Goal: Navigation & Orientation: Find specific page/section

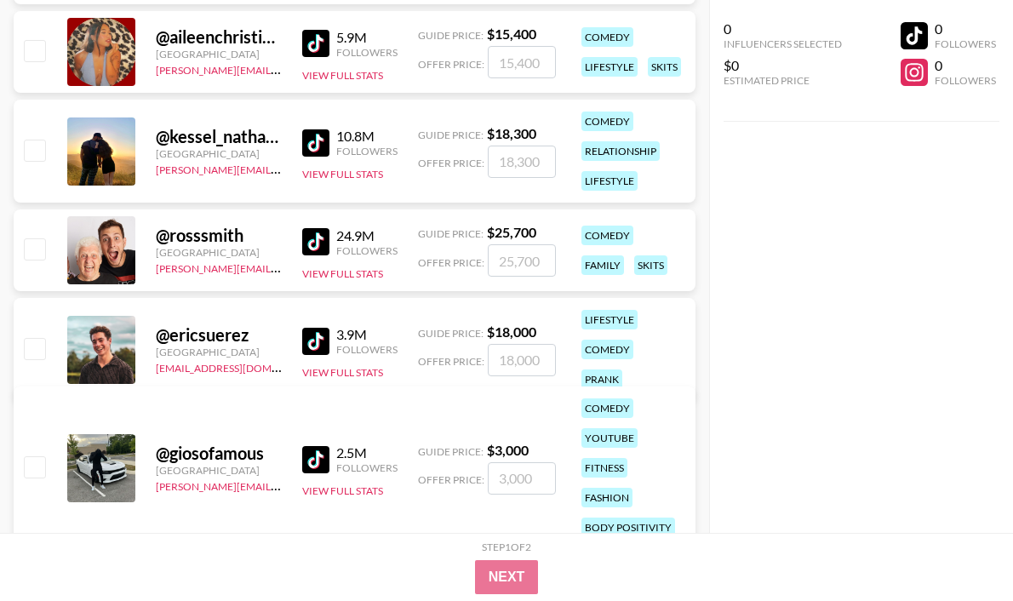
scroll to position [6686, 0]
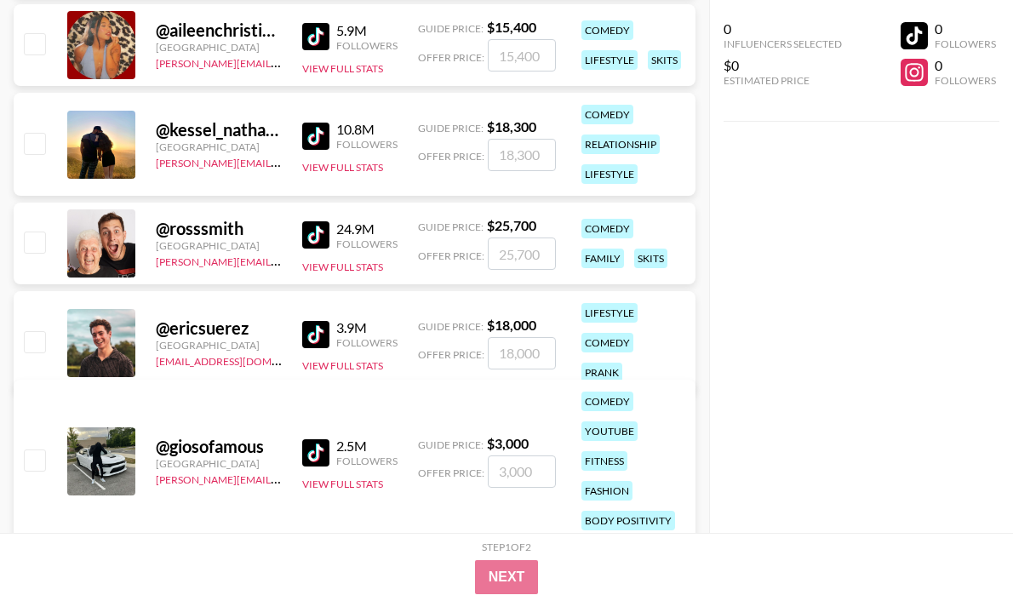
click at [323, 322] on img at bounding box center [315, 334] width 27 height 27
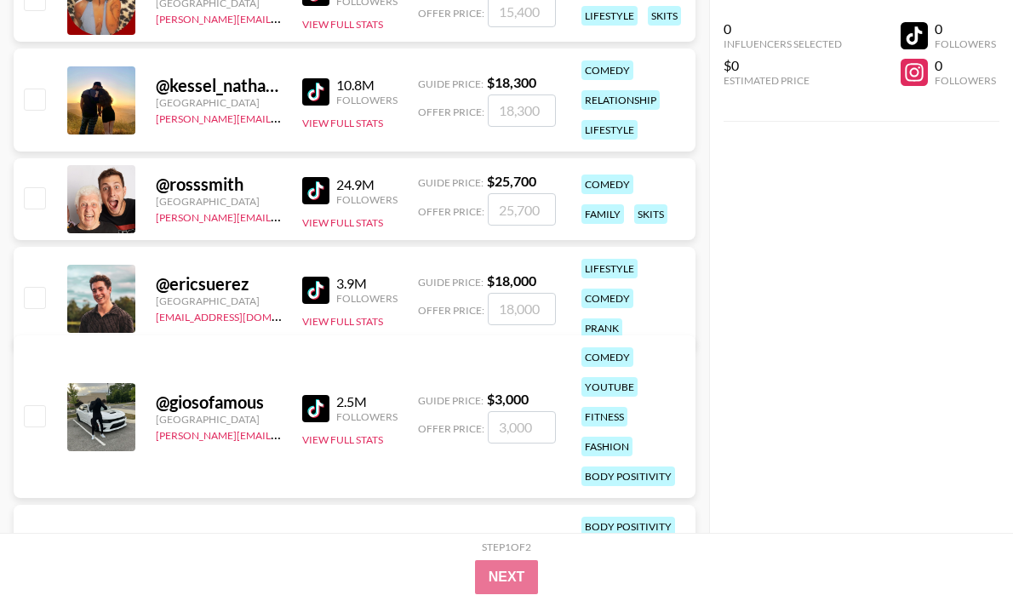
scroll to position [6762, 0]
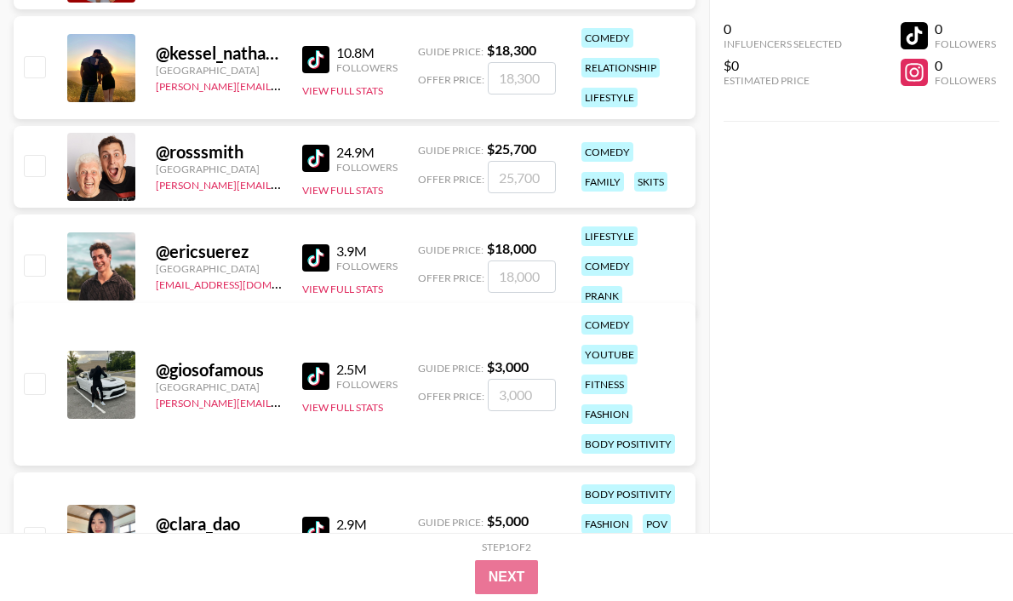
click at [314, 375] on img at bounding box center [315, 376] width 27 height 27
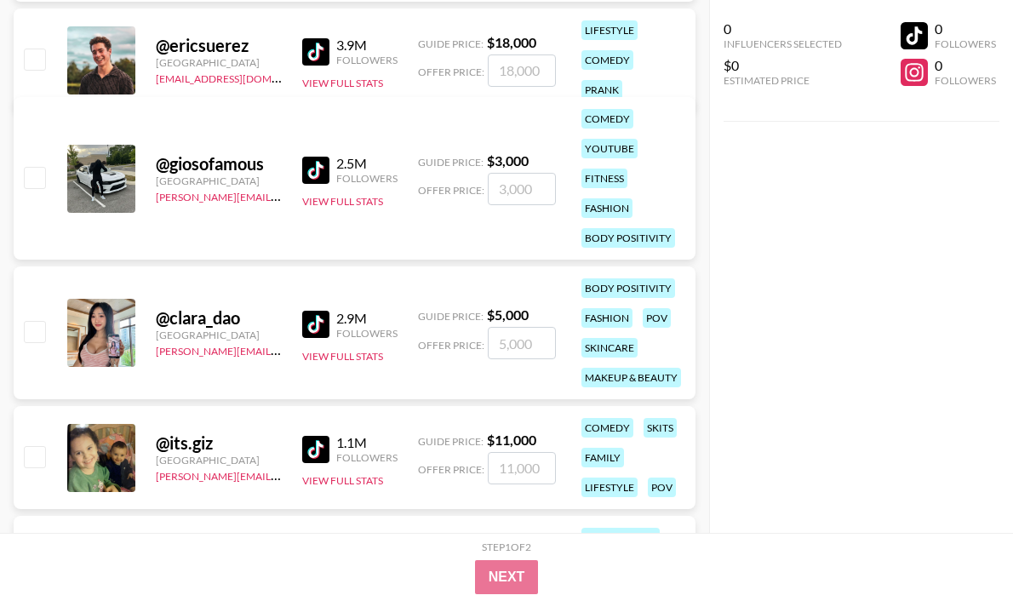
scroll to position [6969, 0]
click at [319, 322] on img at bounding box center [315, 323] width 27 height 27
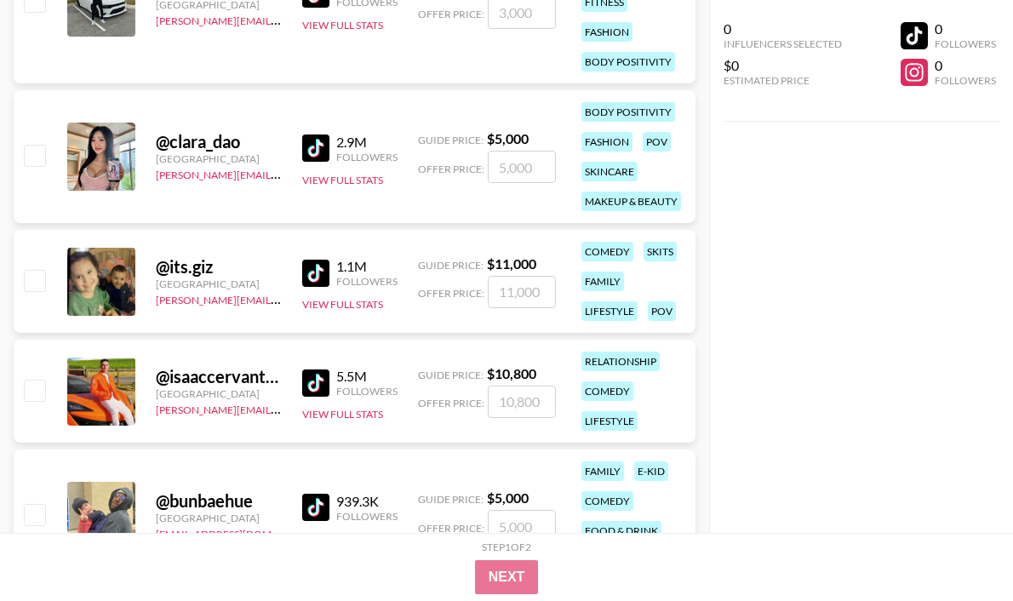
scroll to position [7237, 0]
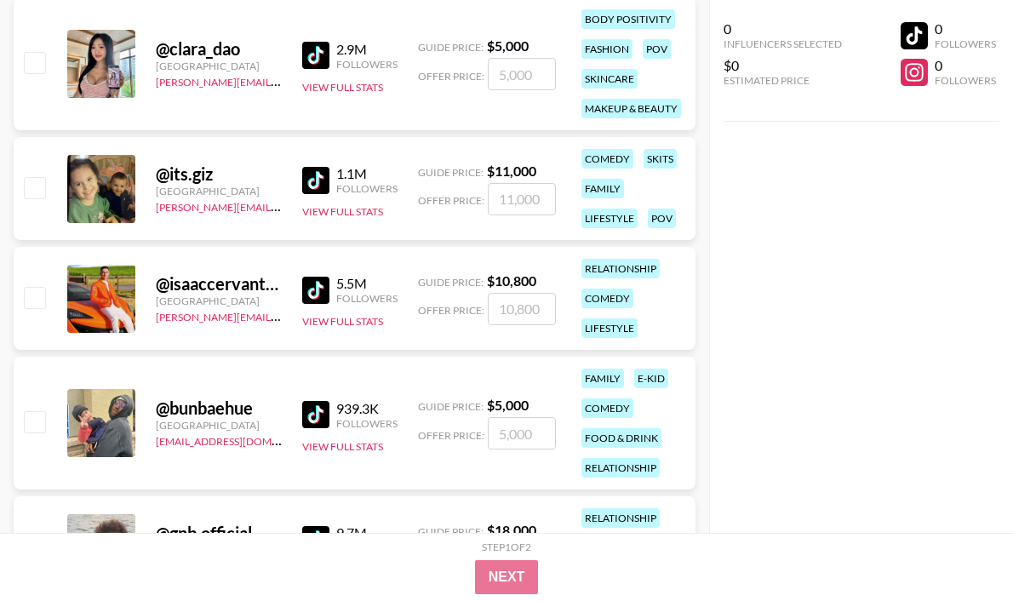
click at [311, 286] on img at bounding box center [315, 290] width 27 height 27
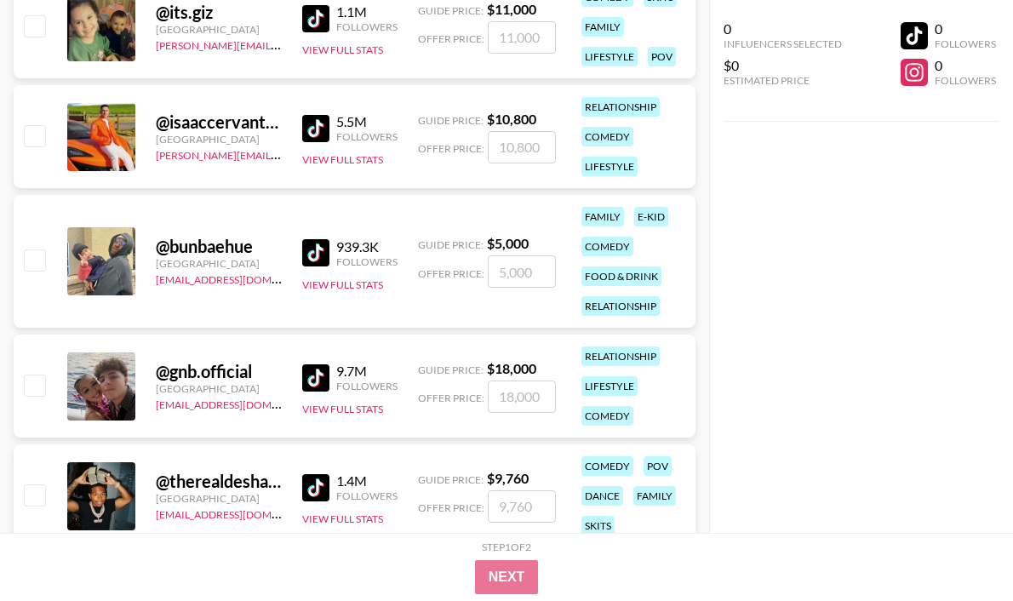
scroll to position [7445, 0]
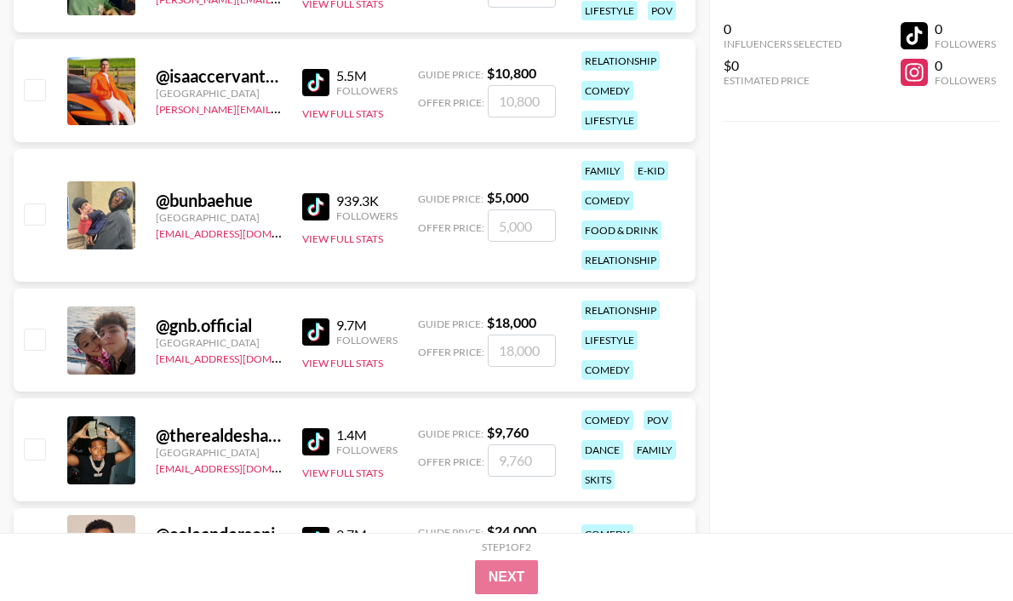
click at [319, 203] on img at bounding box center [315, 206] width 27 height 27
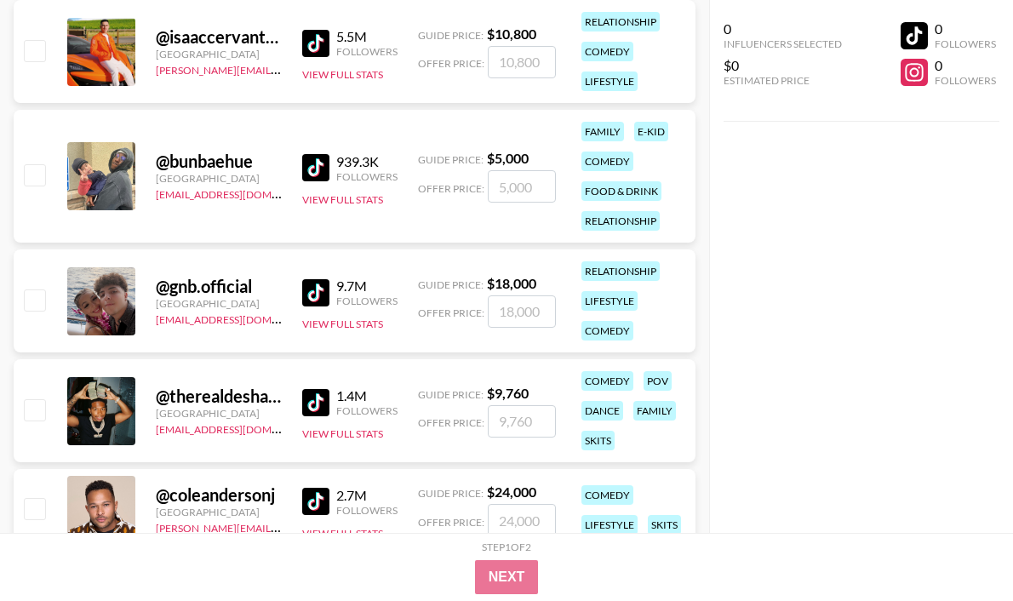
scroll to position [7484, 0]
click at [320, 288] on img at bounding box center [315, 292] width 27 height 27
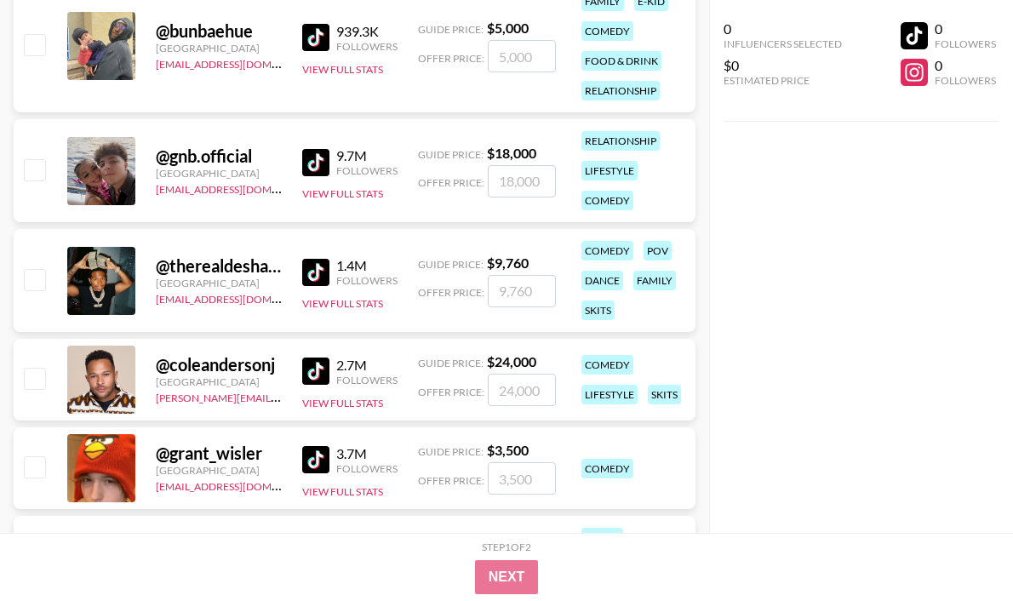
scroll to position [7615, 0]
click at [318, 270] on img at bounding box center [315, 271] width 27 height 27
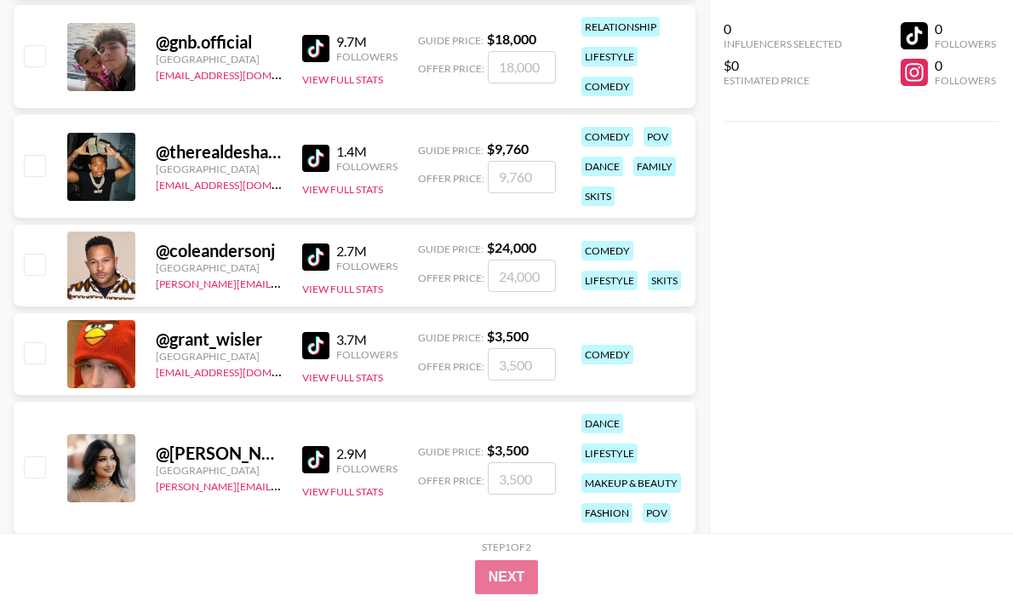
scroll to position [7788, 0]
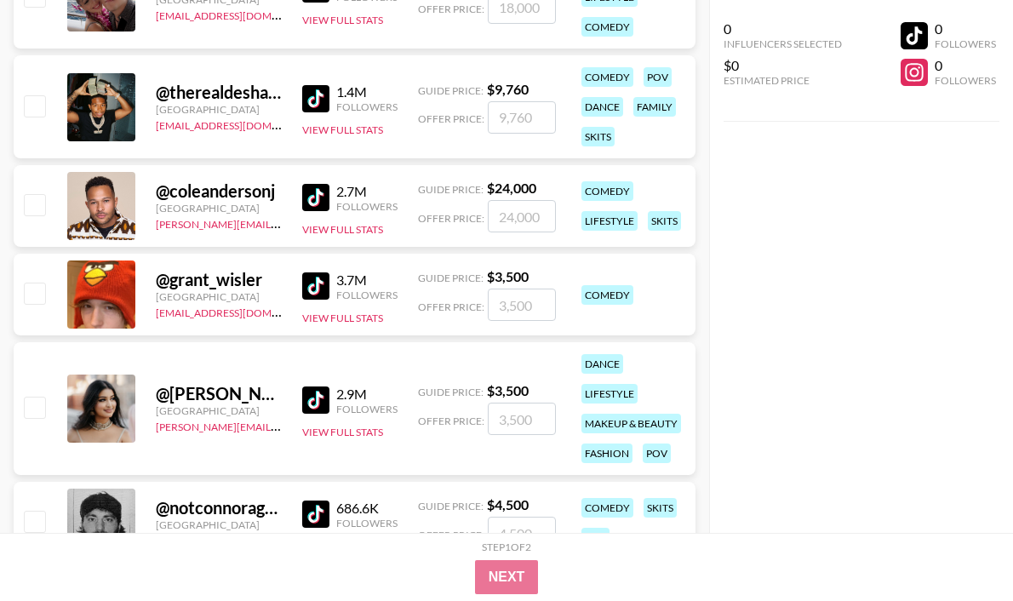
click at [323, 198] on img at bounding box center [315, 197] width 27 height 27
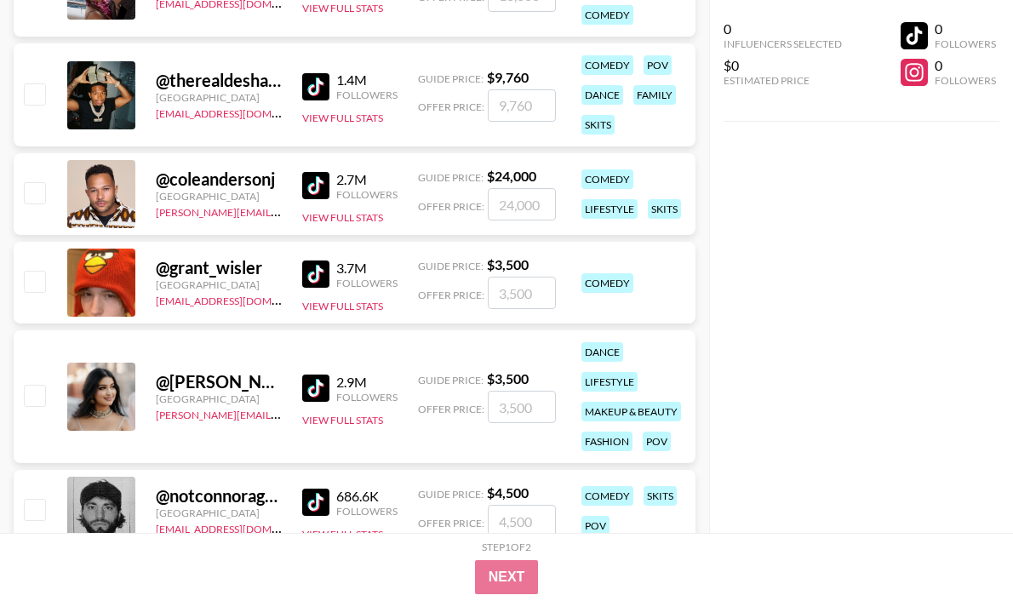
scroll to position [7816, 0]
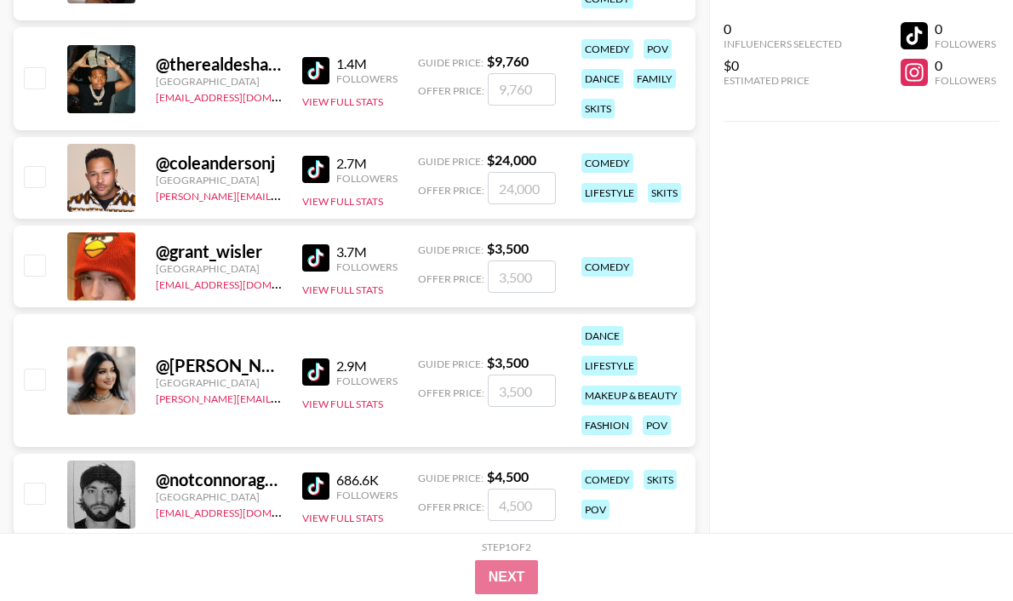
click at [316, 260] on img at bounding box center [315, 257] width 27 height 27
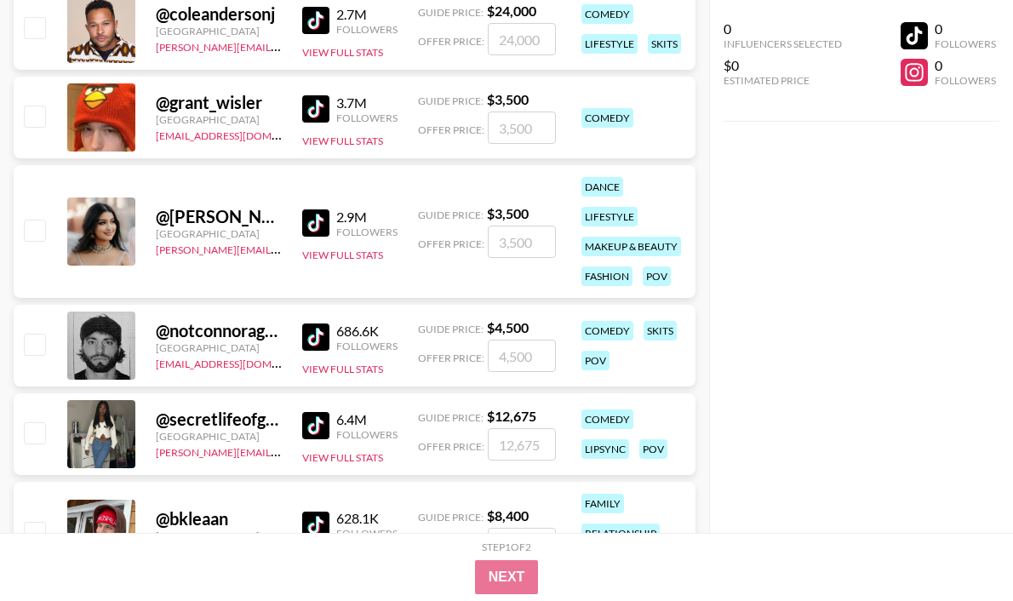
scroll to position [8104, 0]
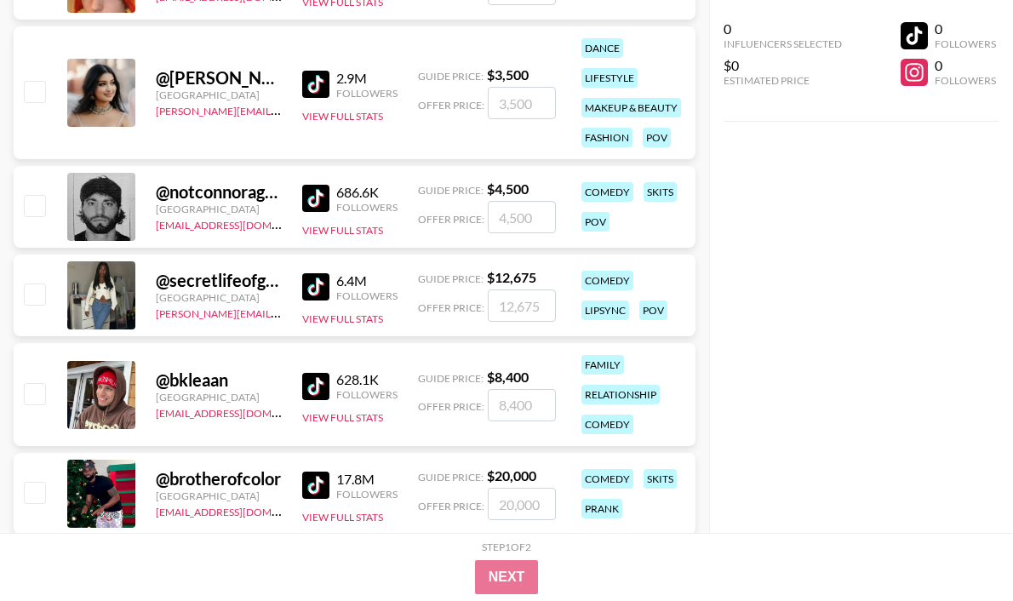
click at [323, 287] on img at bounding box center [315, 286] width 27 height 27
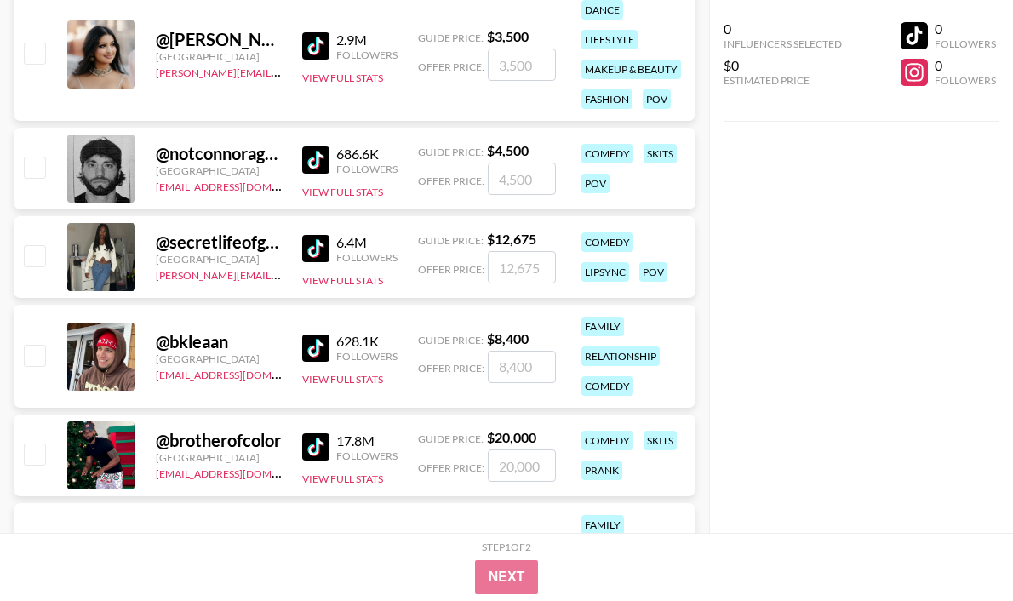
scroll to position [8168, 0]
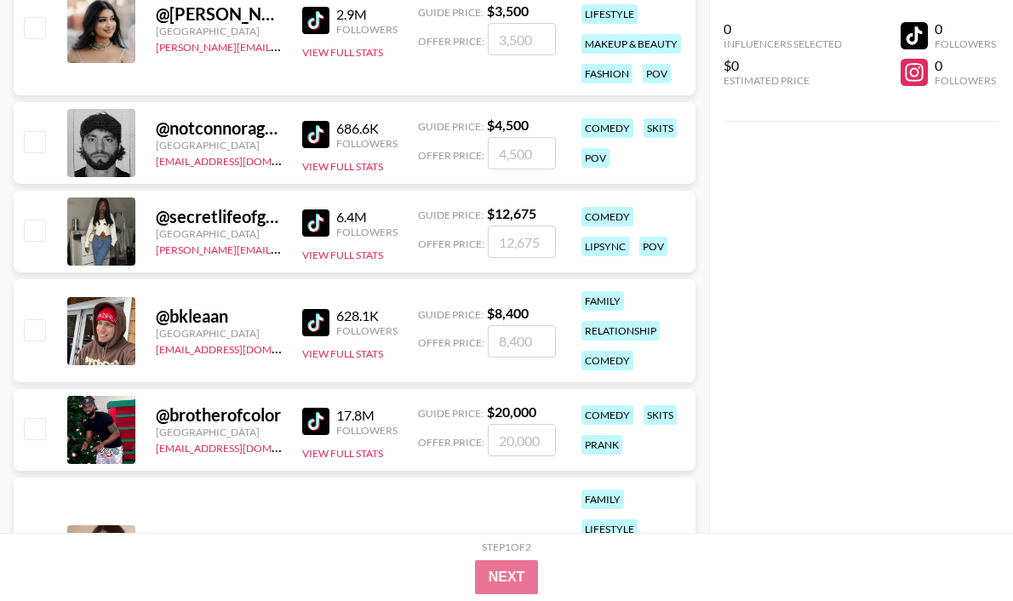
click at [318, 324] on img at bounding box center [315, 322] width 27 height 27
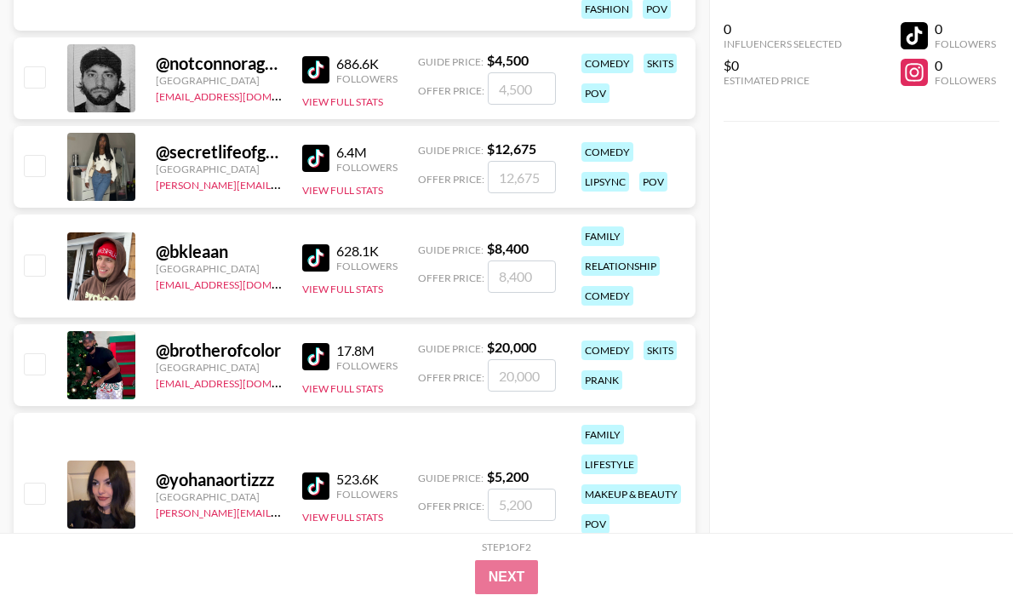
scroll to position [8234, 0]
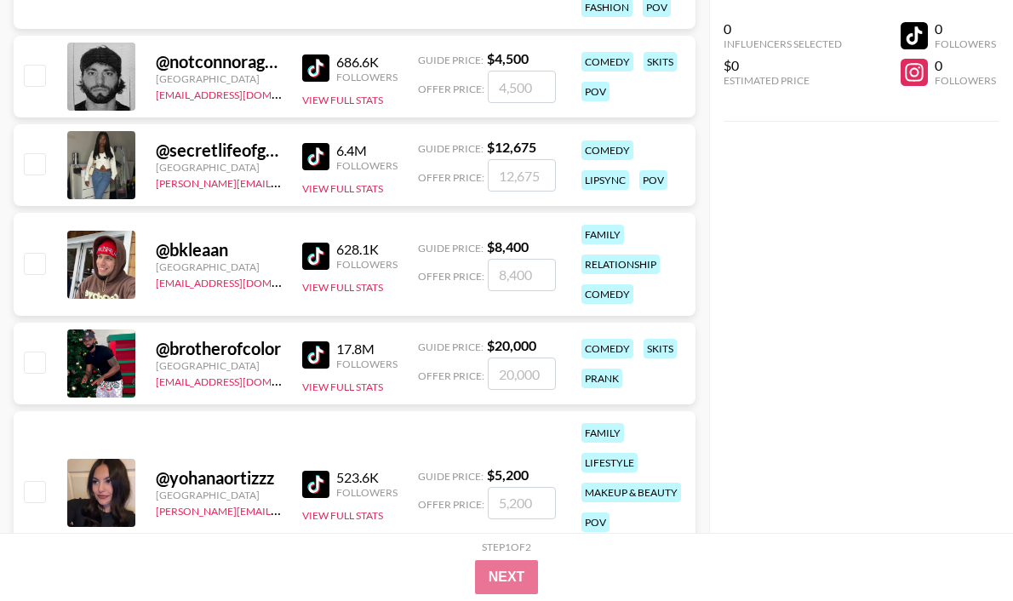
click at [317, 360] on img at bounding box center [315, 354] width 27 height 27
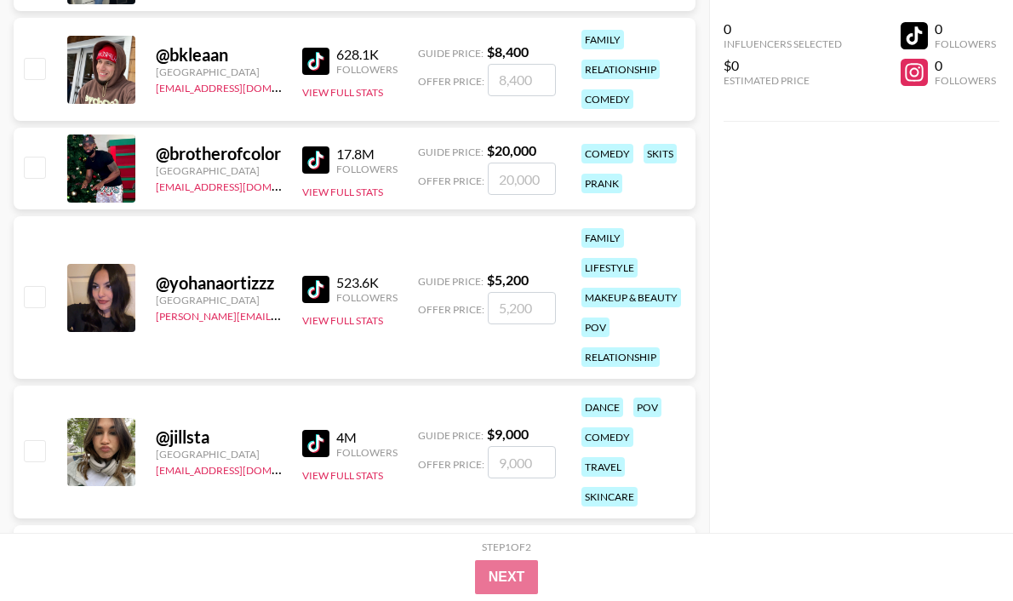
scroll to position [8431, 0]
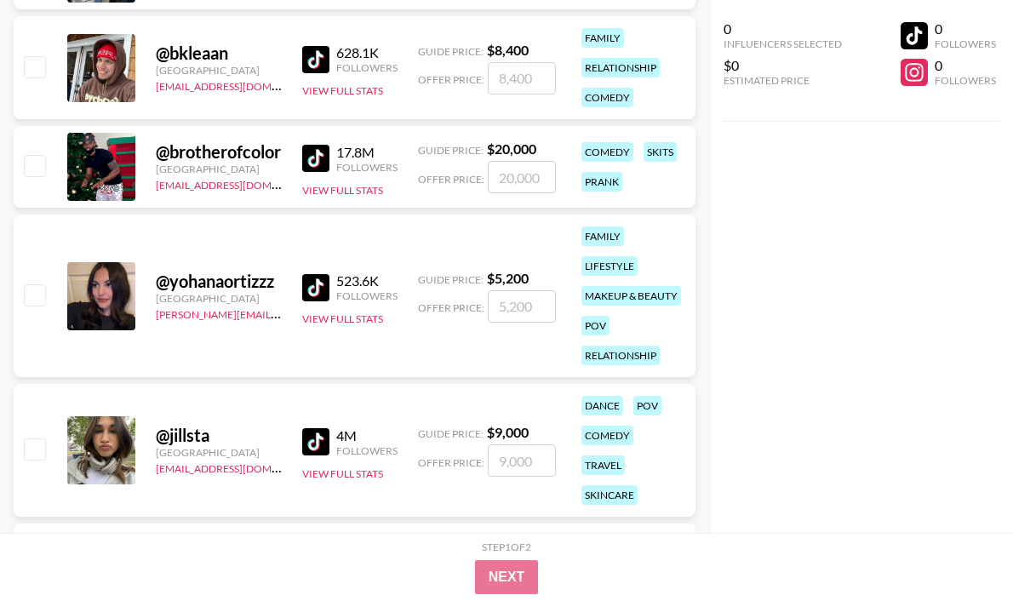
click at [321, 281] on img at bounding box center [315, 287] width 27 height 27
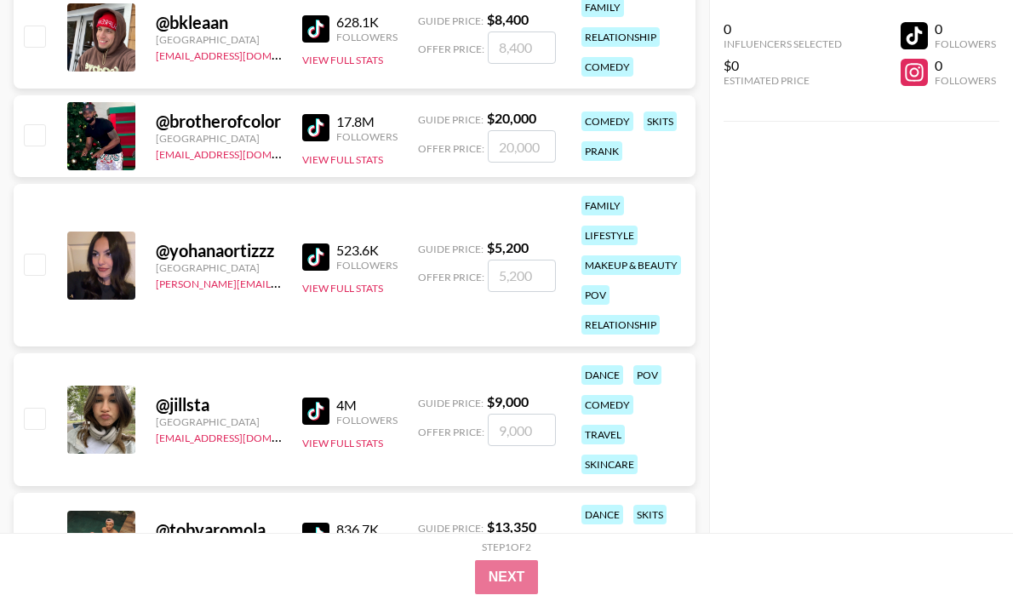
scroll to position [8496, 0]
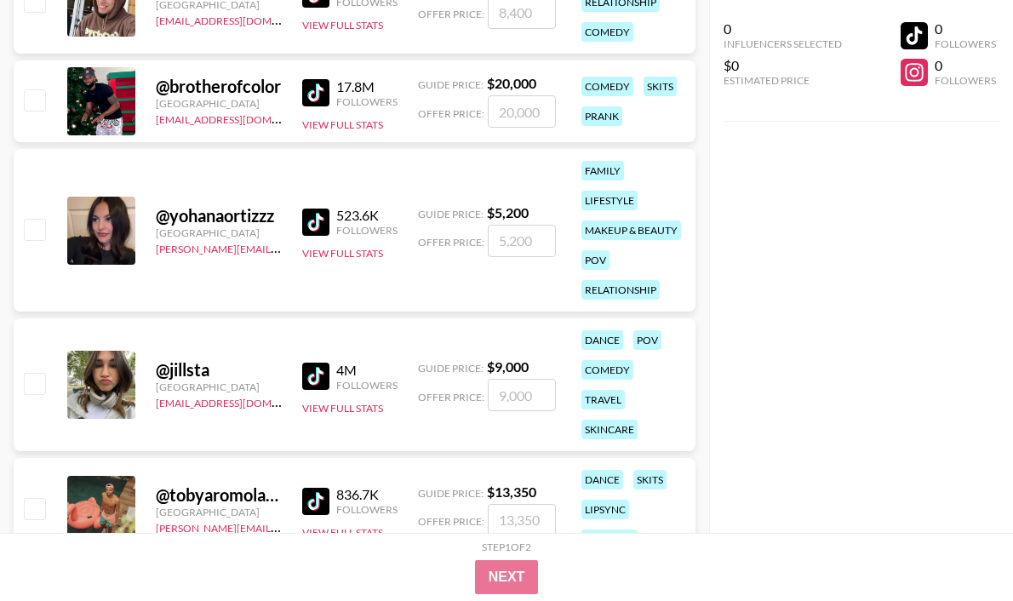
click at [313, 369] on img at bounding box center [315, 376] width 27 height 27
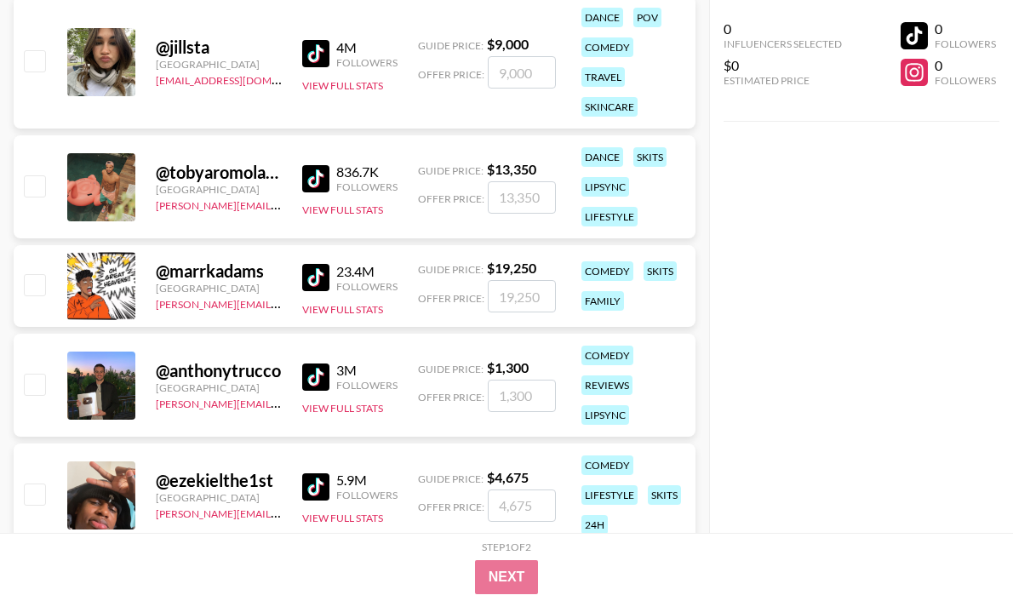
scroll to position [8836, 0]
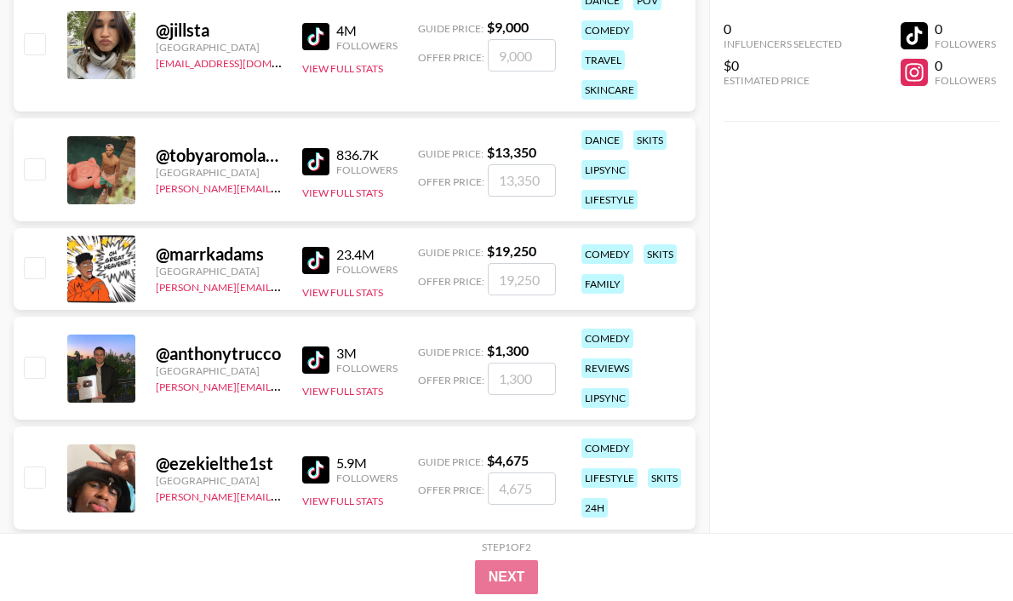
click at [323, 166] on img at bounding box center [315, 161] width 27 height 27
click at [322, 260] on img at bounding box center [315, 260] width 27 height 27
click at [314, 370] on img at bounding box center [315, 359] width 27 height 27
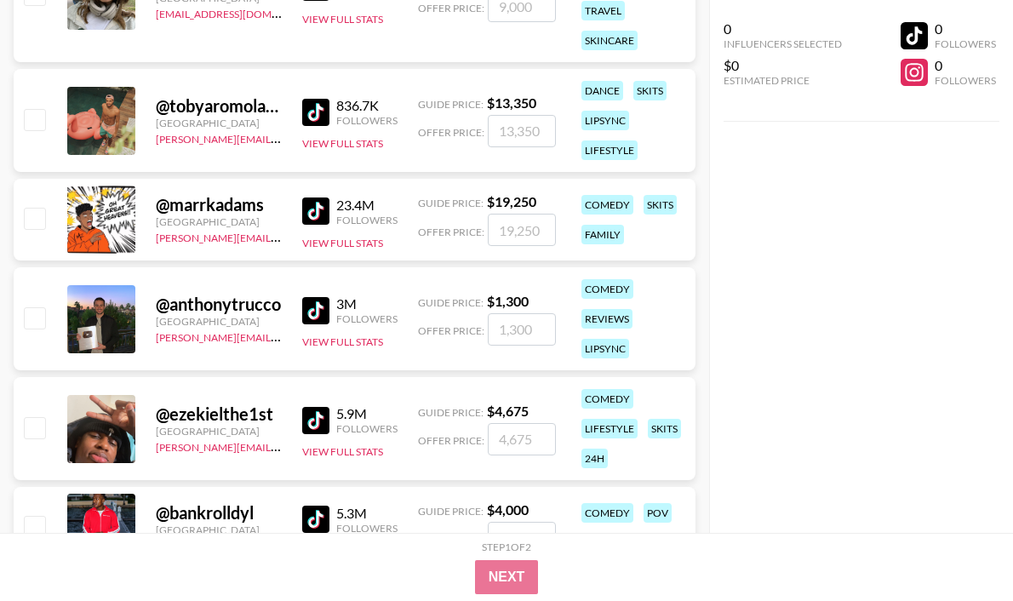
scroll to position [8906, 0]
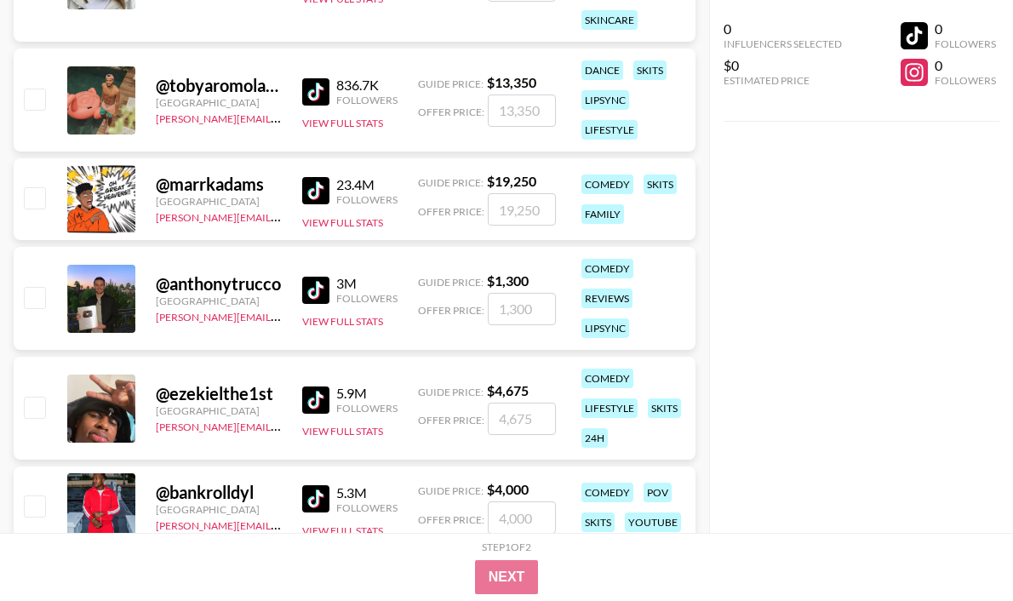
click at [312, 401] on img at bounding box center [315, 399] width 27 height 27
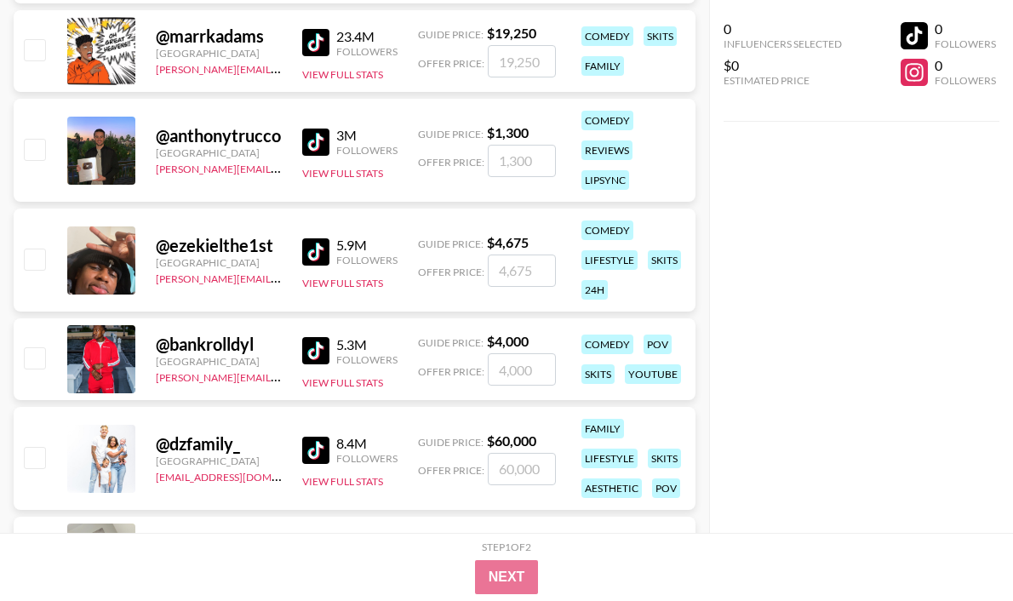
click at [324, 355] on img at bounding box center [315, 350] width 27 height 27
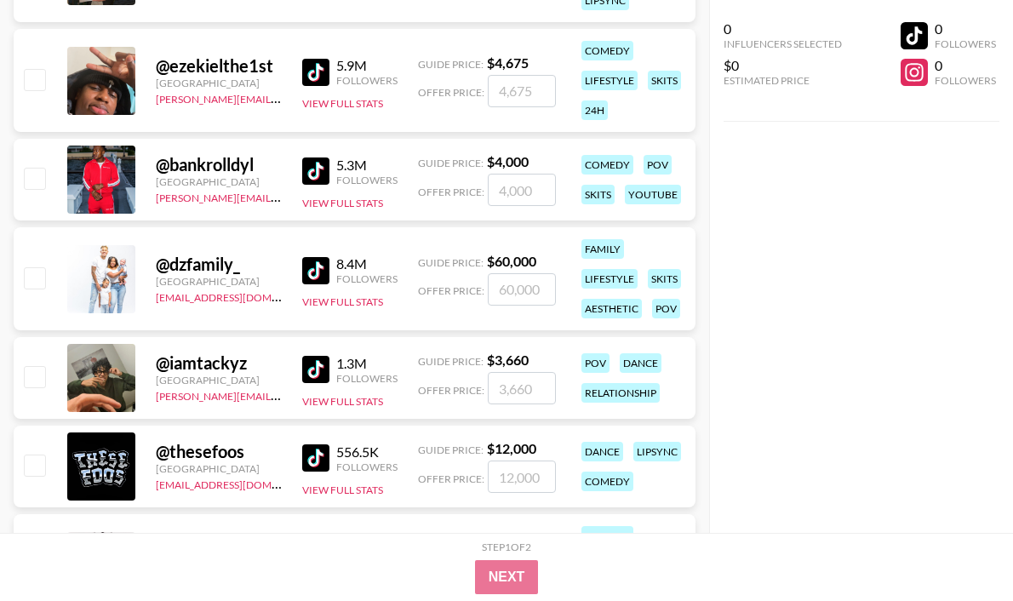
scroll to position [9237, 0]
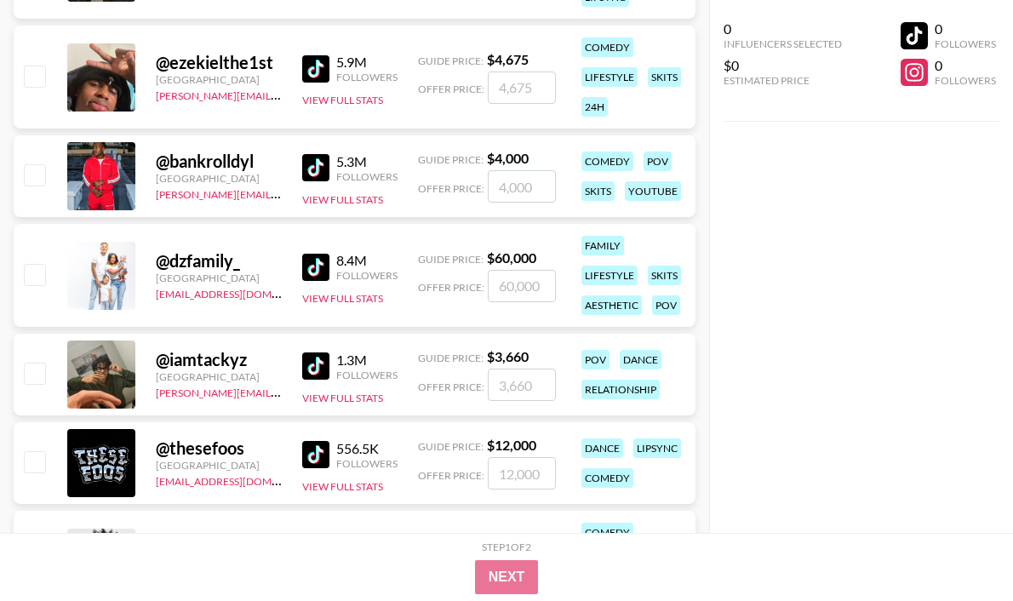
click at [317, 272] on img at bounding box center [315, 267] width 27 height 27
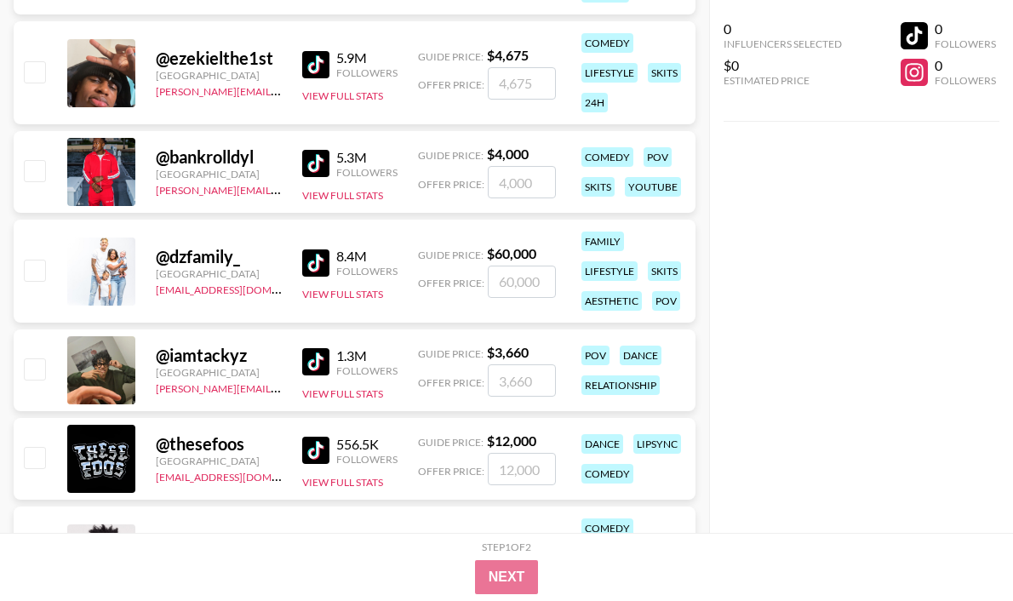
scroll to position [9304, 0]
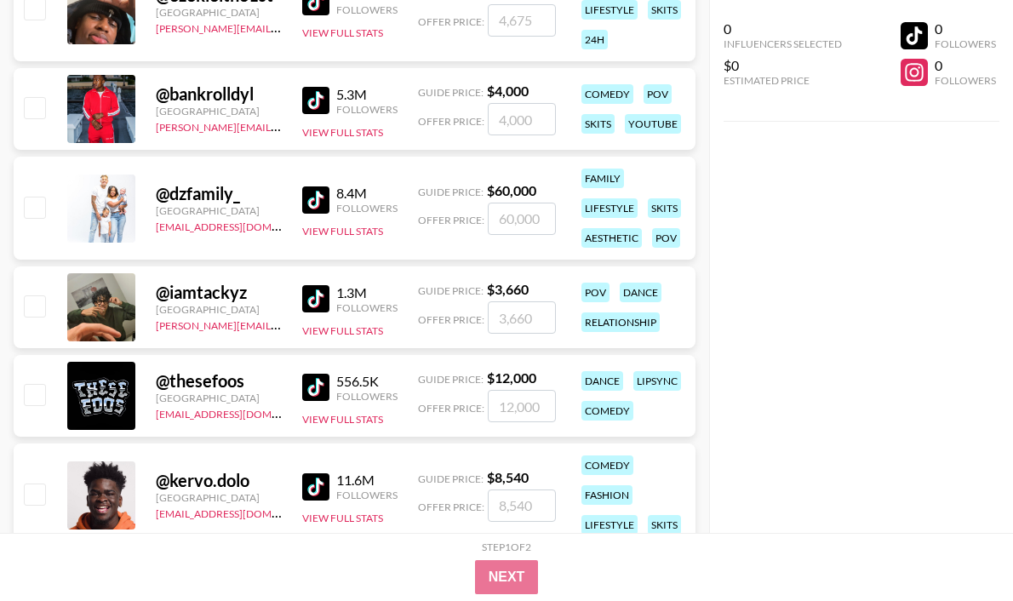
click at [318, 295] on img at bounding box center [315, 298] width 27 height 27
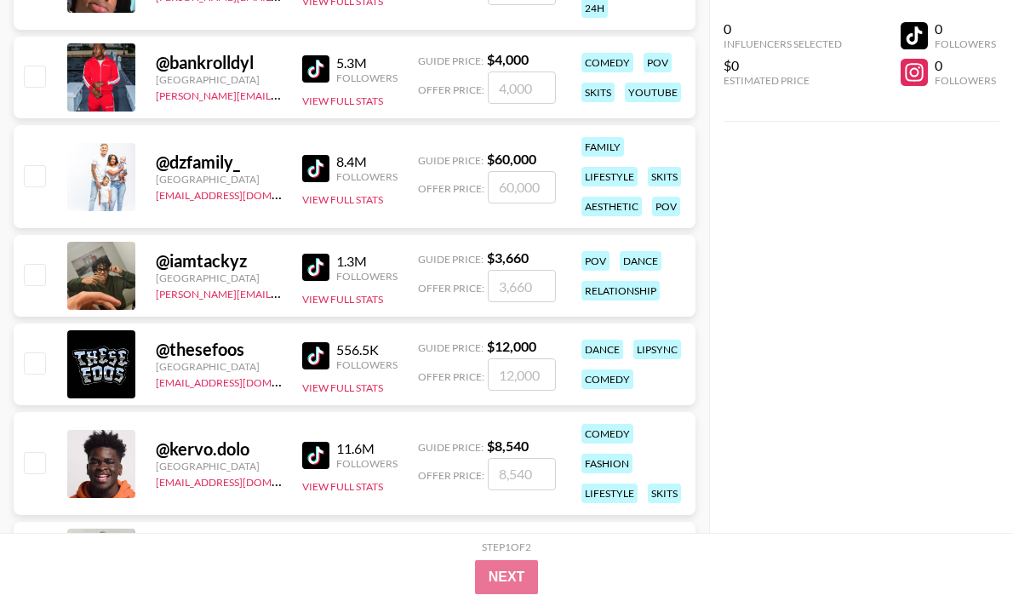
click at [315, 358] on img at bounding box center [315, 355] width 27 height 27
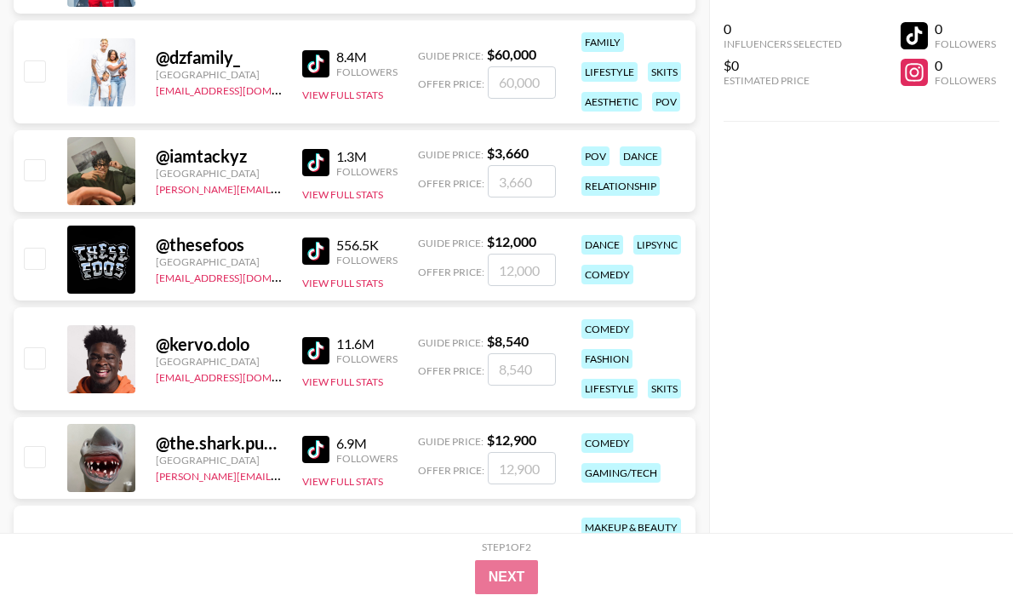
scroll to position [9508, 0]
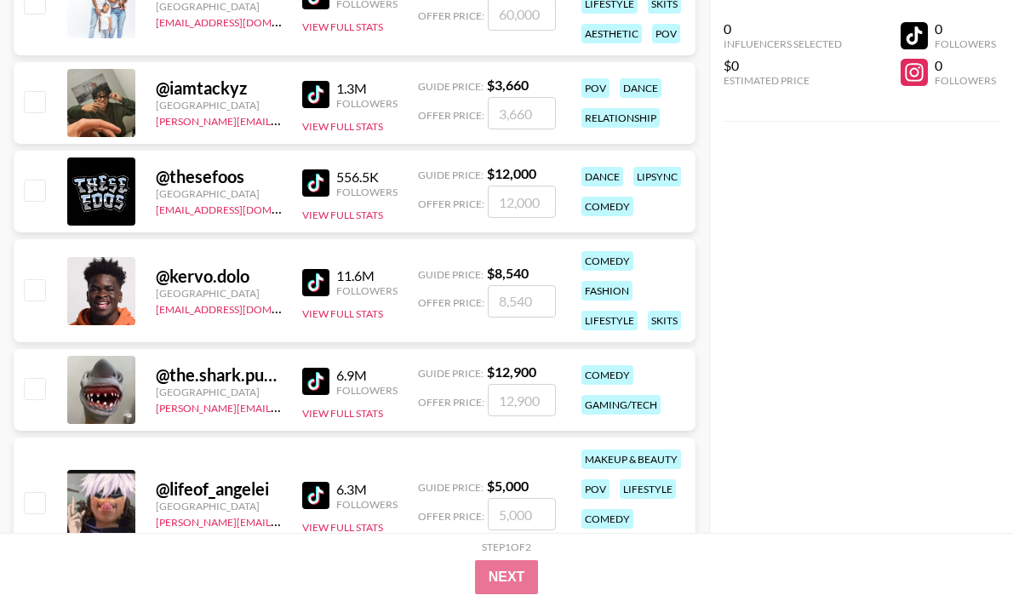
click at [318, 291] on img at bounding box center [315, 282] width 27 height 27
click at [306, 379] on img at bounding box center [315, 381] width 27 height 27
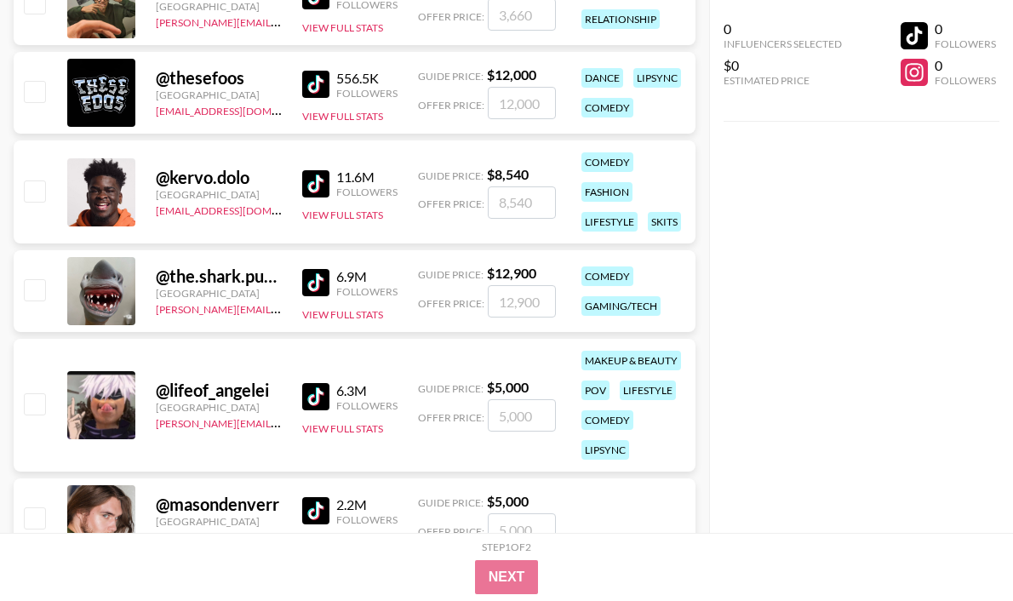
scroll to position [9707, 0]
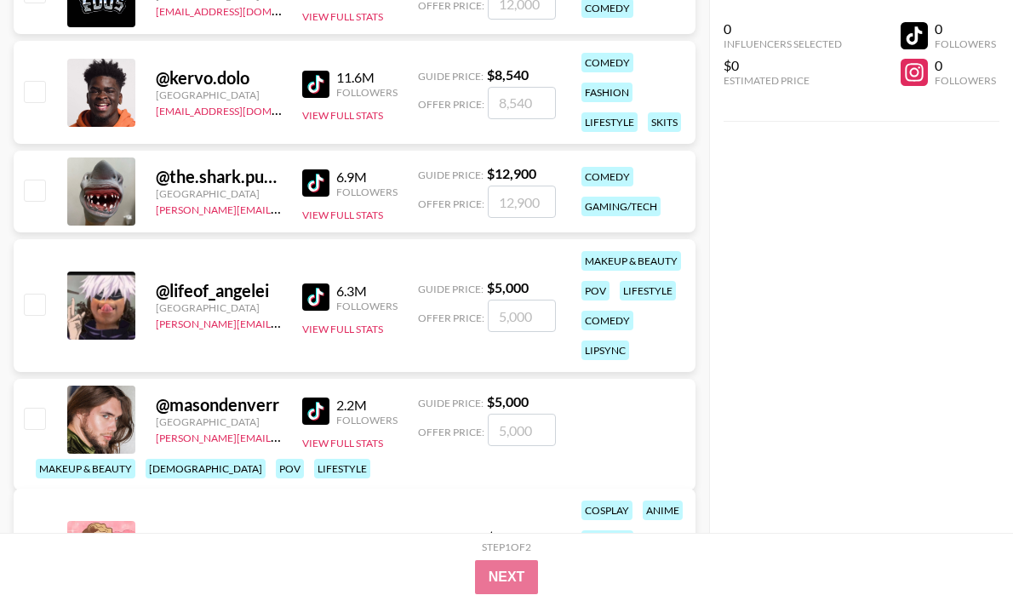
click at [323, 299] on img at bounding box center [315, 296] width 27 height 27
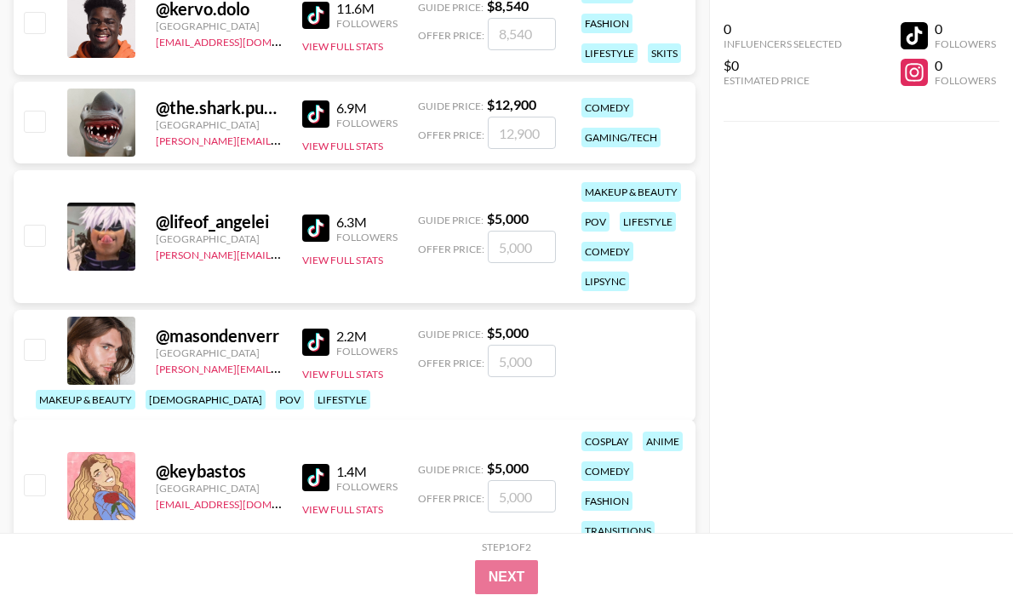
scroll to position [9797, 0]
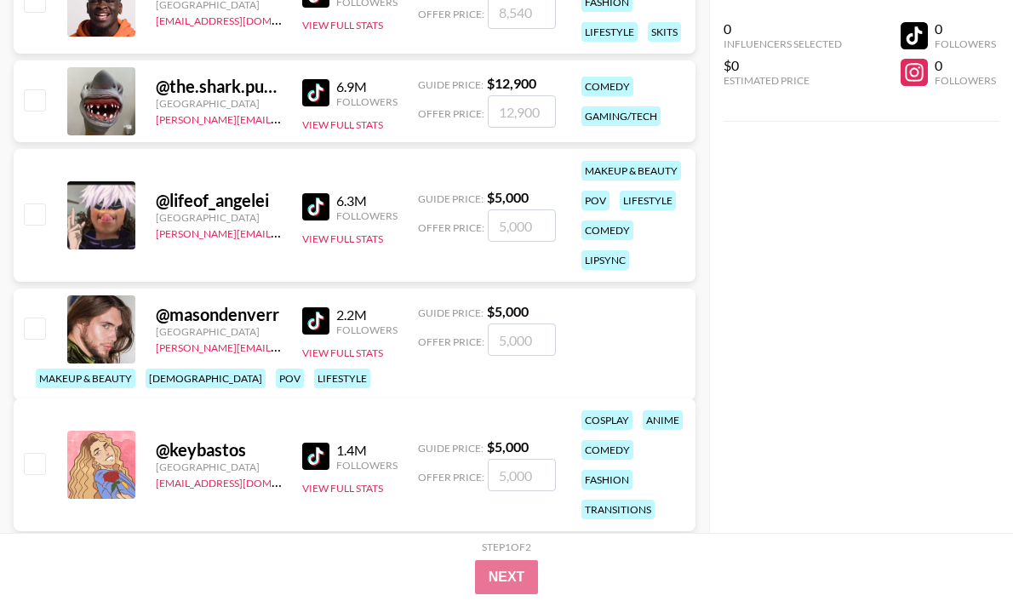
click at [321, 335] on img at bounding box center [315, 320] width 27 height 27
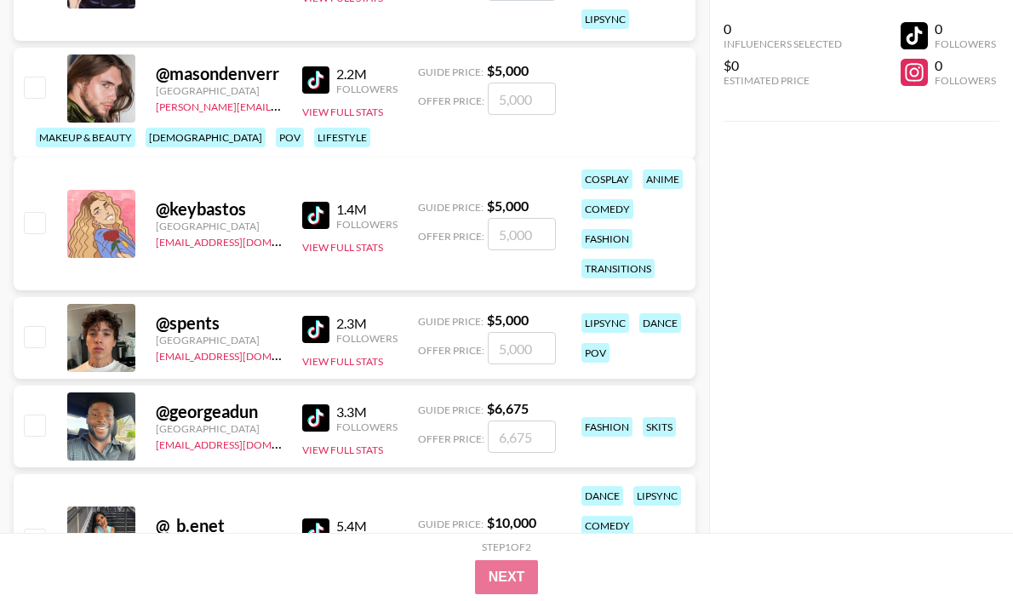
scroll to position [10066, 0]
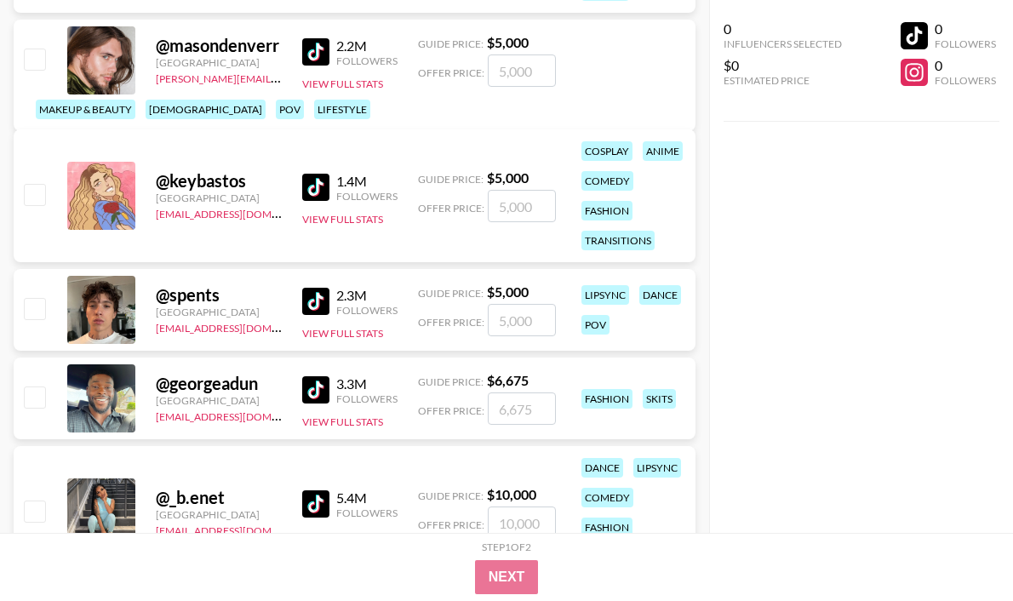
click at [318, 300] on img at bounding box center [315, 301] width 27 height 27
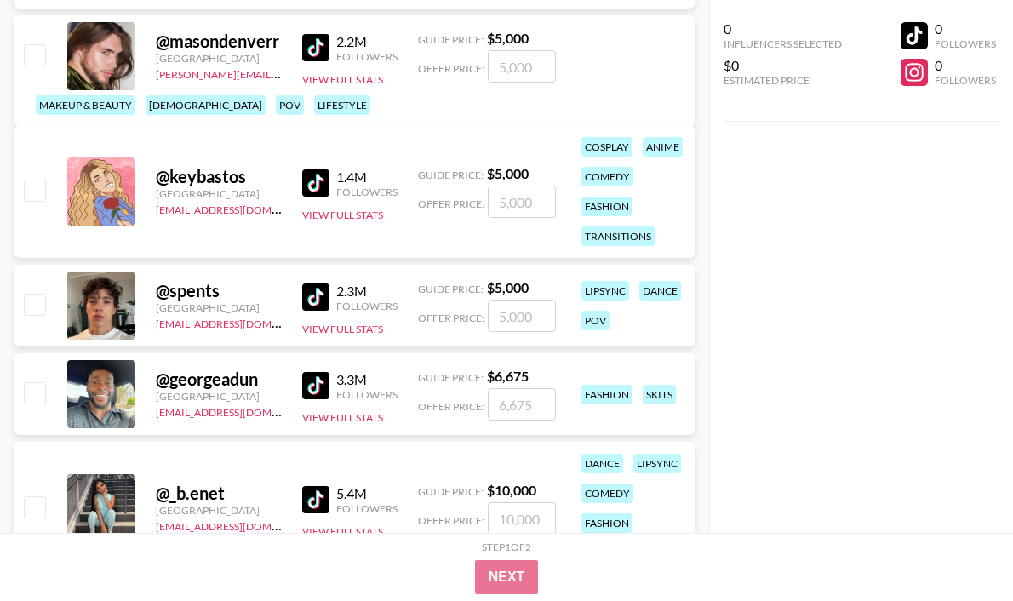
scroll to position [10155, 0]
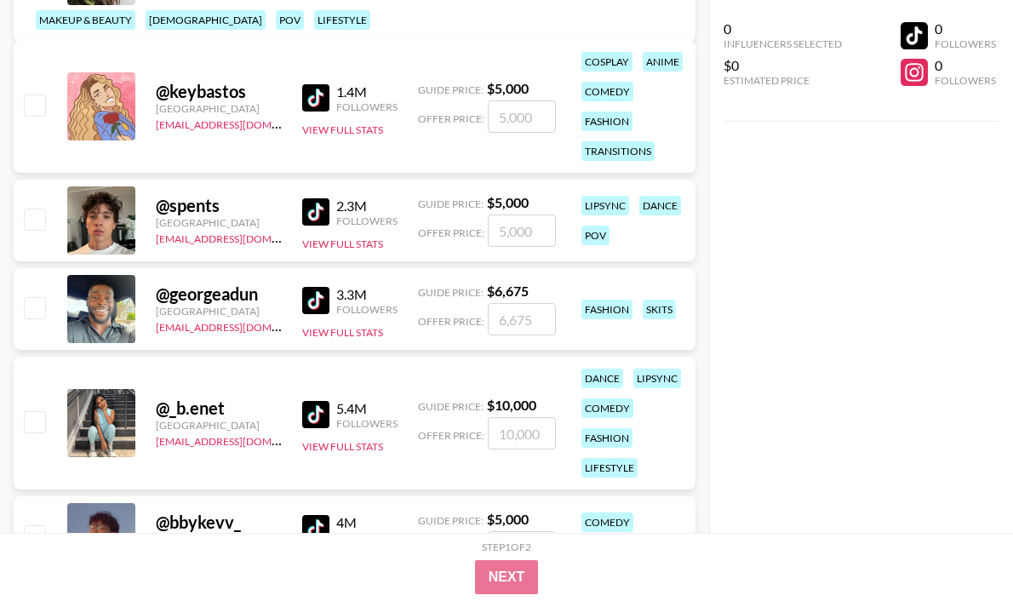
click at [315, 298] on img at bounding box center [315, 300] width 27 height 27
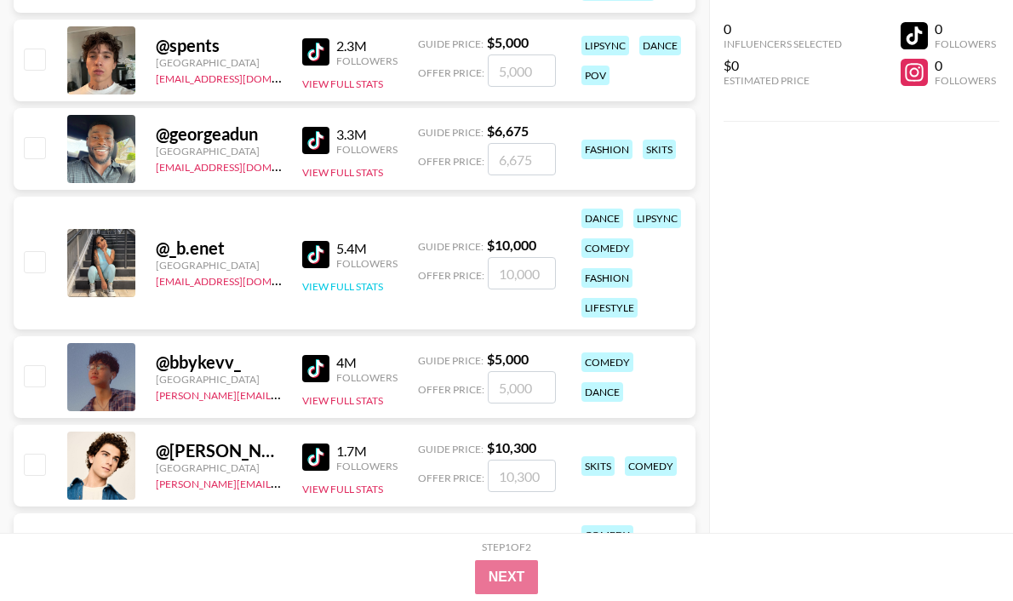
scroll to position [10318, 0]
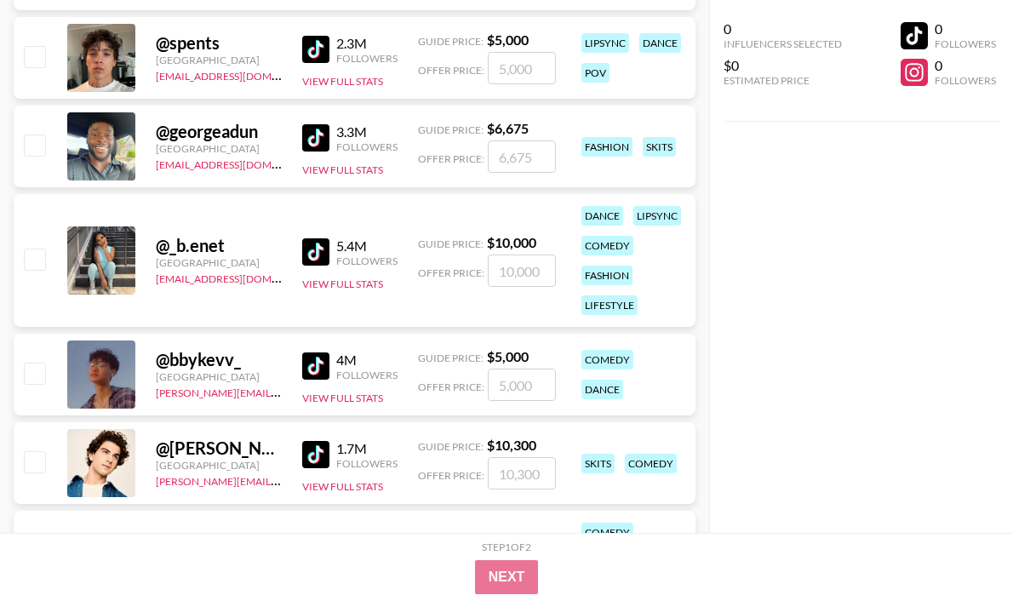
click at [320, 254] on img at bounding box center [315, 251] width 27 height 27
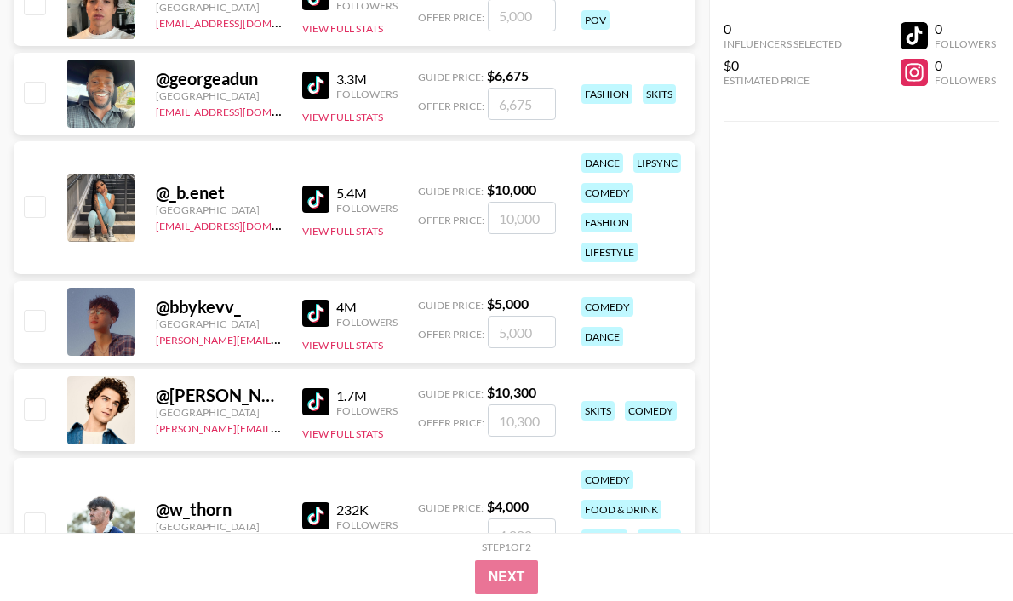
scroll to position [10382, 0]
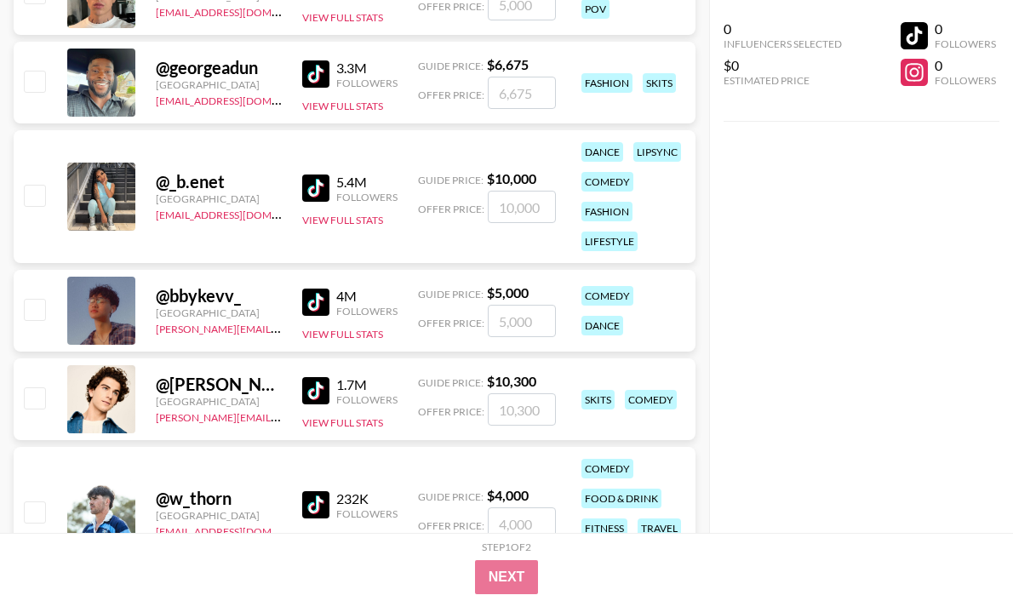
click at [318, 306] on img at bounding box center [315, 302] width 27 height 27
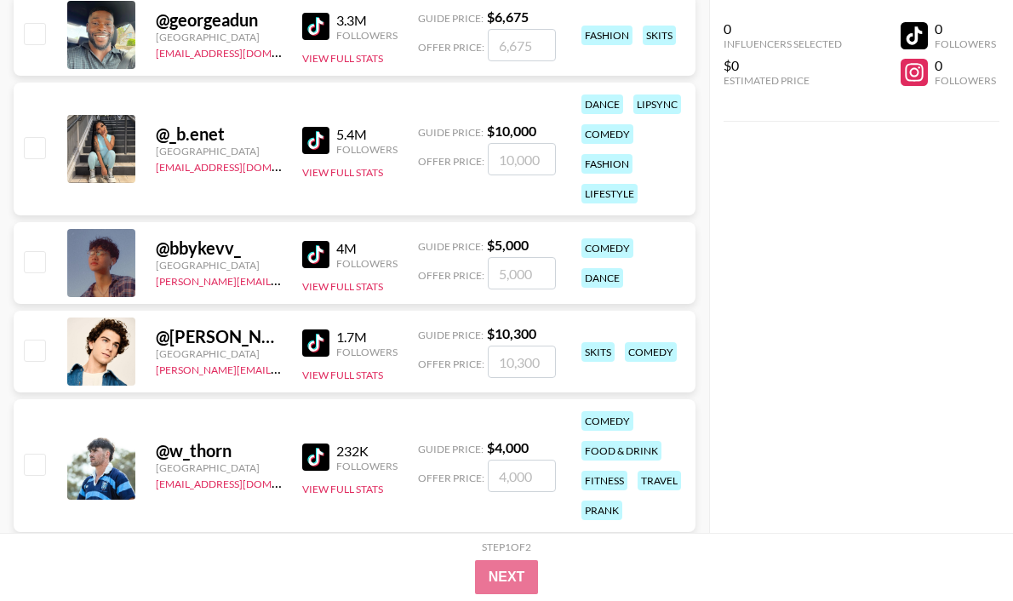
scroll to position [10518, 0]
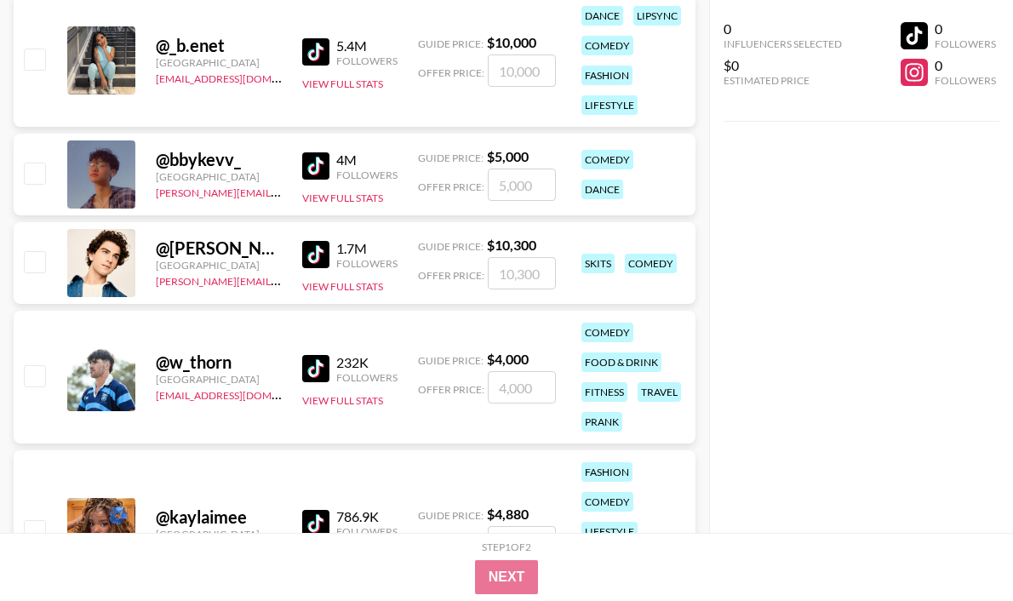
click at [314, 255] on img at bounding box center [315, 254] width 27 height 27
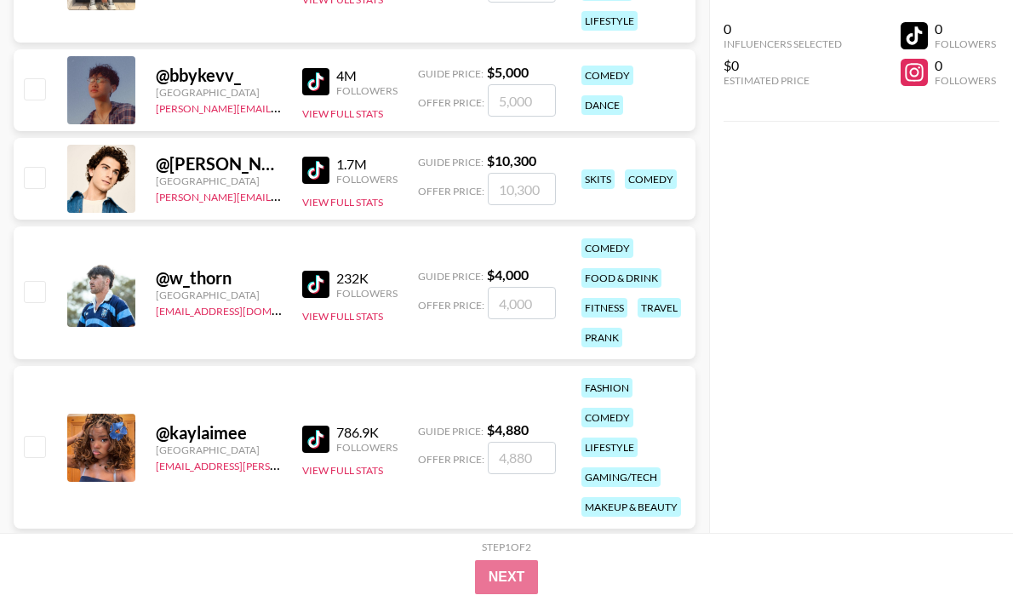
scroll to position [10617, 0]
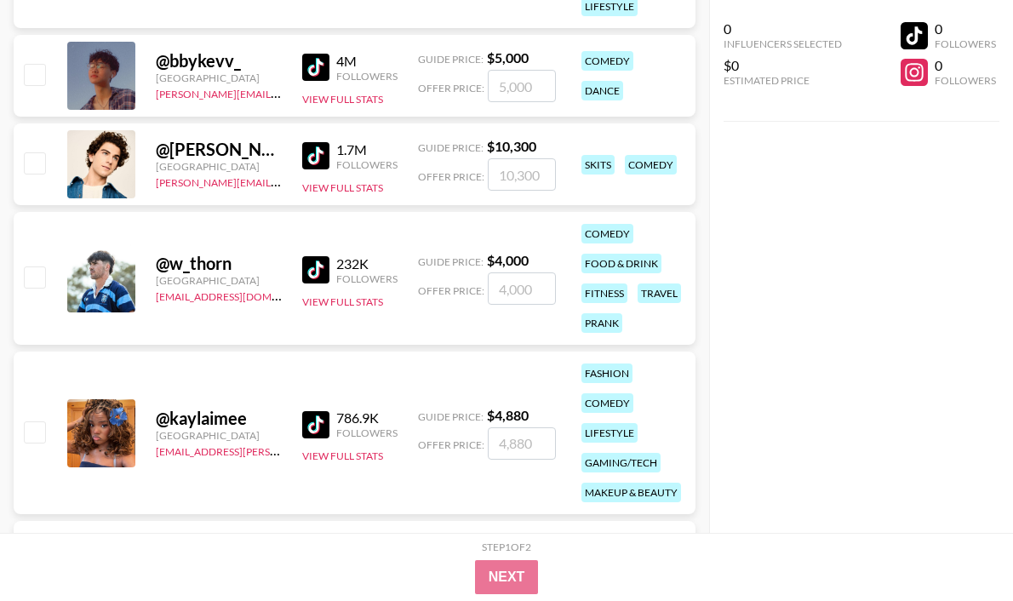
click at [326, 269] on img at bounding box center [315, 269] width 27 height 27
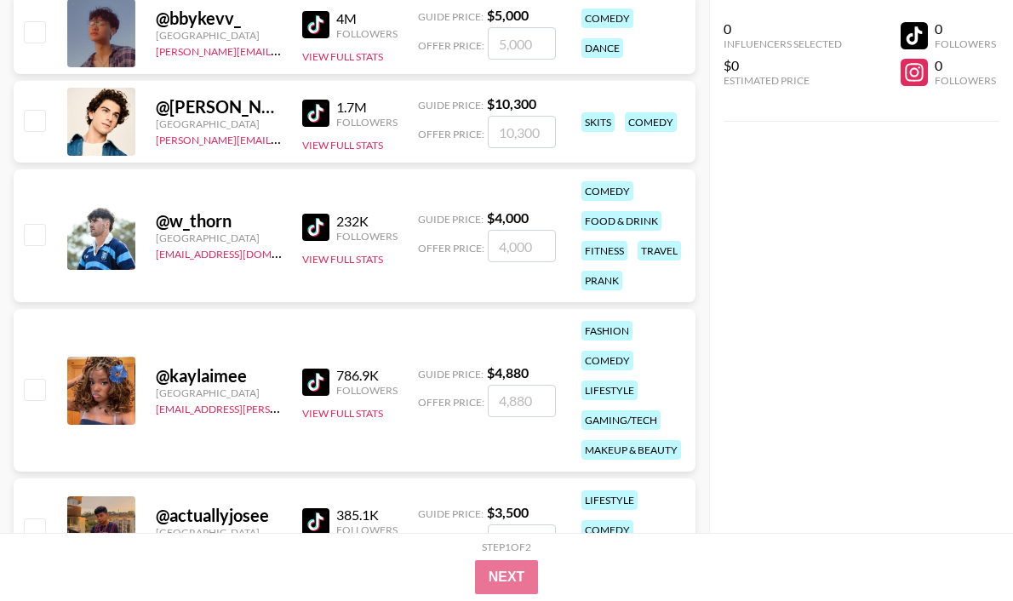
scroll to position [10694, 0]
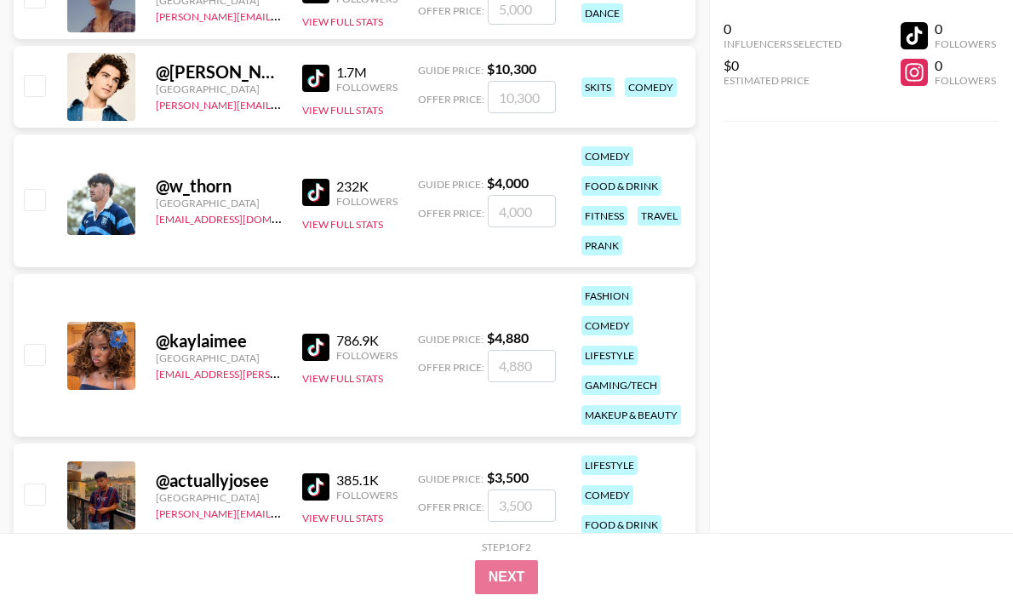
click at [312, 352] on img at bounding box center [315, 347] width 27 height 27
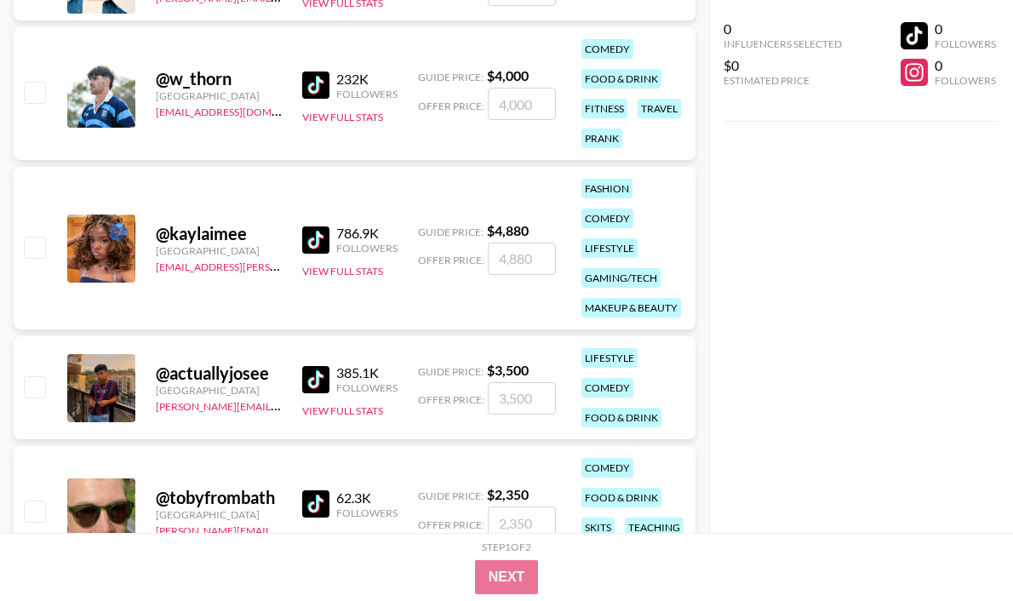
scroll to position [10807, 0]
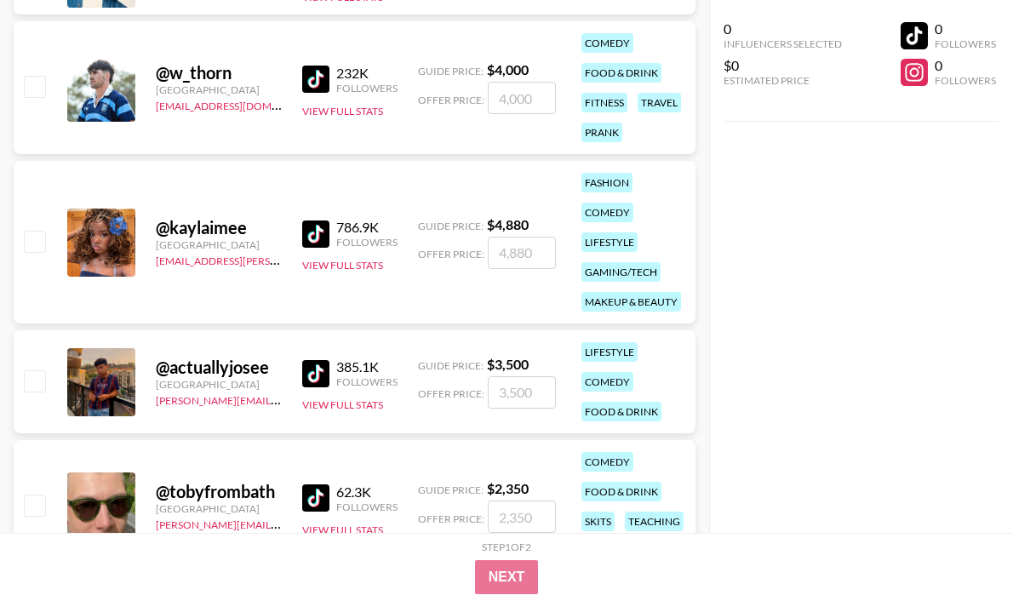
click at [321, 378] on img at bounding box center [315, 373] width 27 height 27
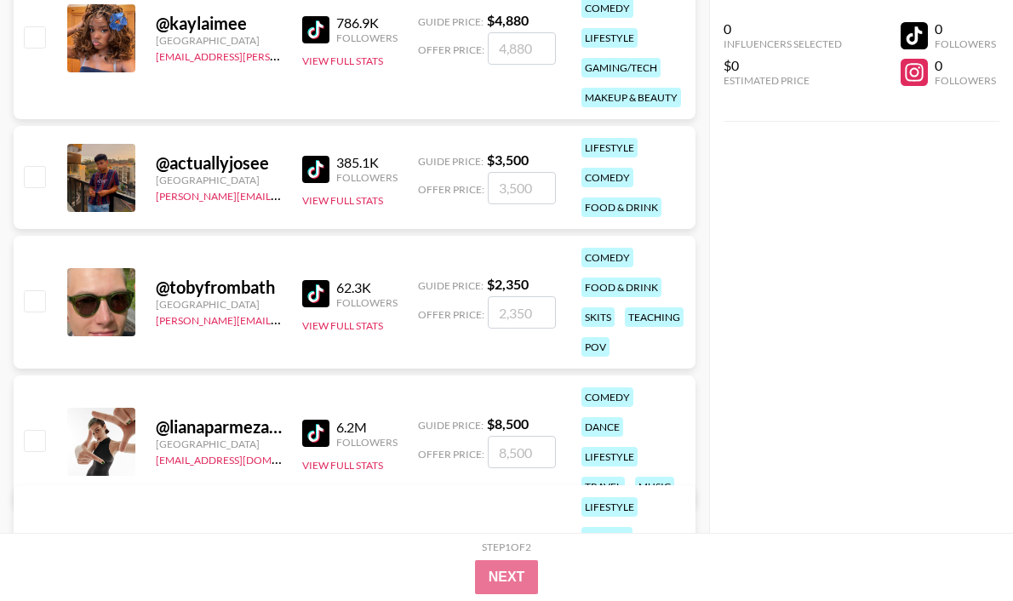
scroll to position [11069, 0]
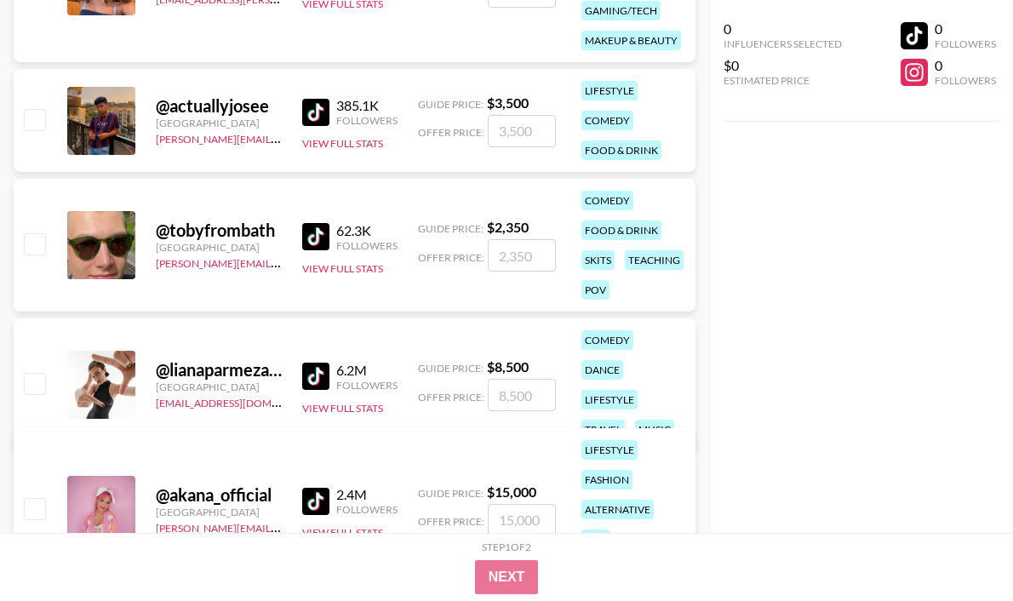
click at [322, 235] on img at bounding box center [315, 236] width 27 height 27
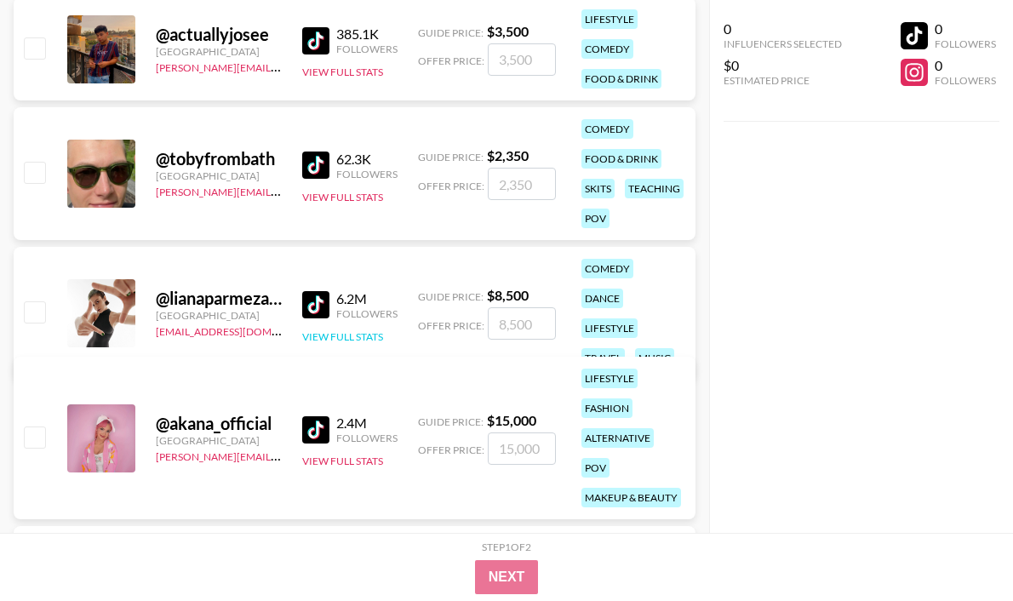
scroll to position [11142, 0]
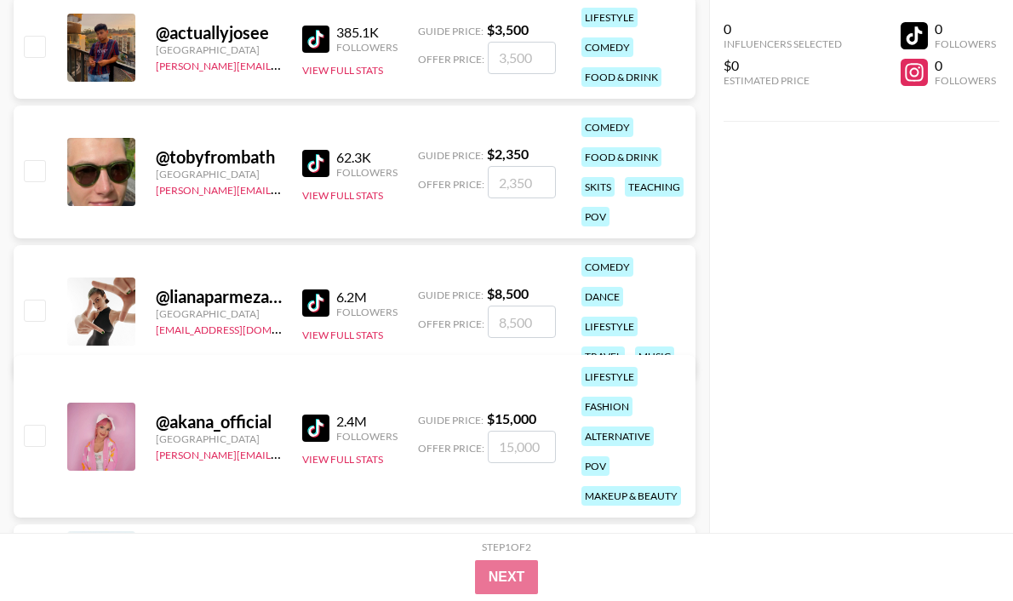
click at [313, 289] on img at bounding box center [315, 302] width 27 height 27
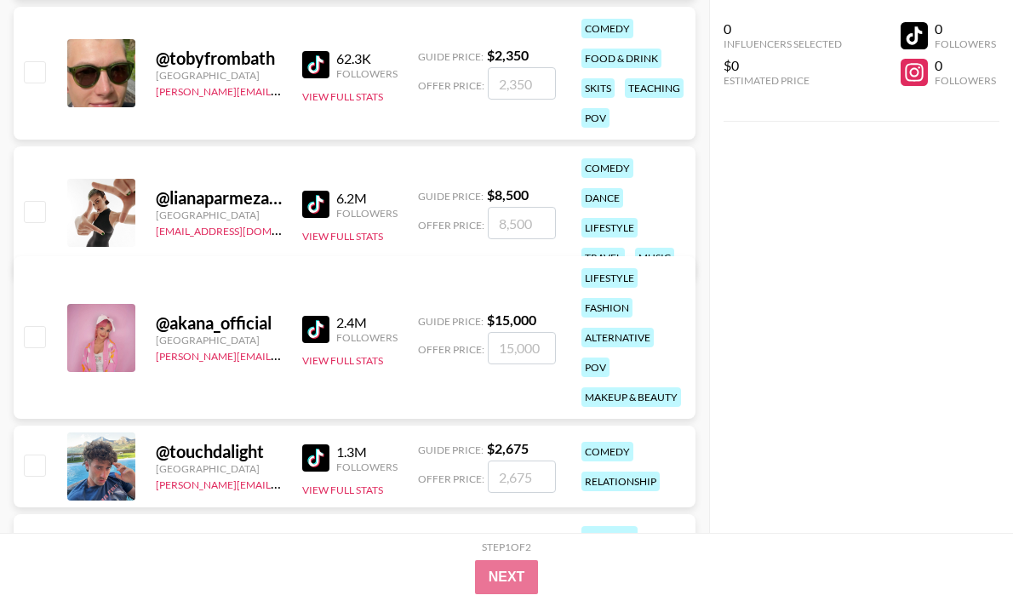
scroll to position [11323, 0]
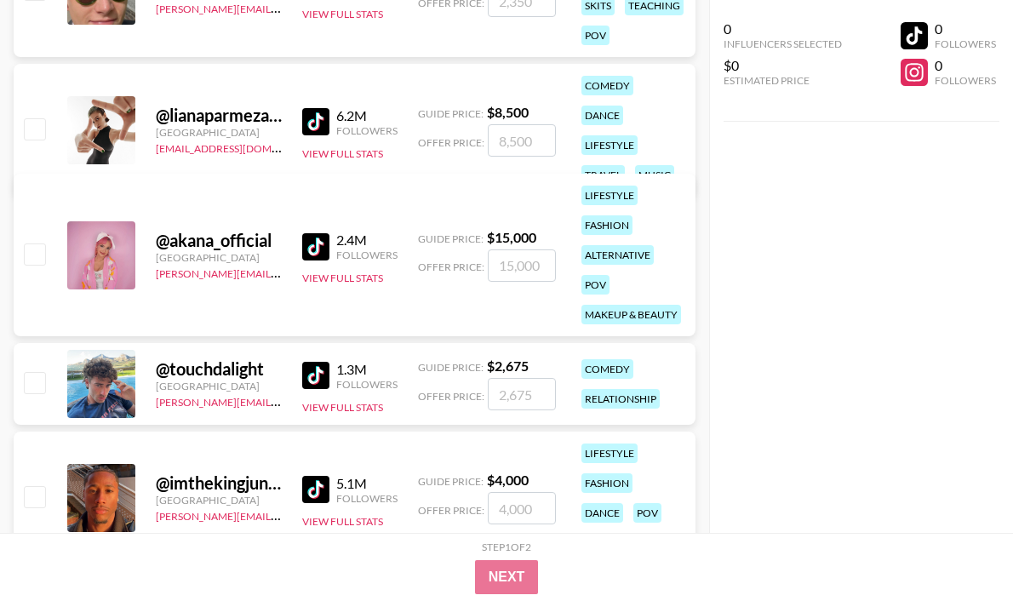
click at [306, 244] on img at bounding box center [315, 246] width 27 height 27
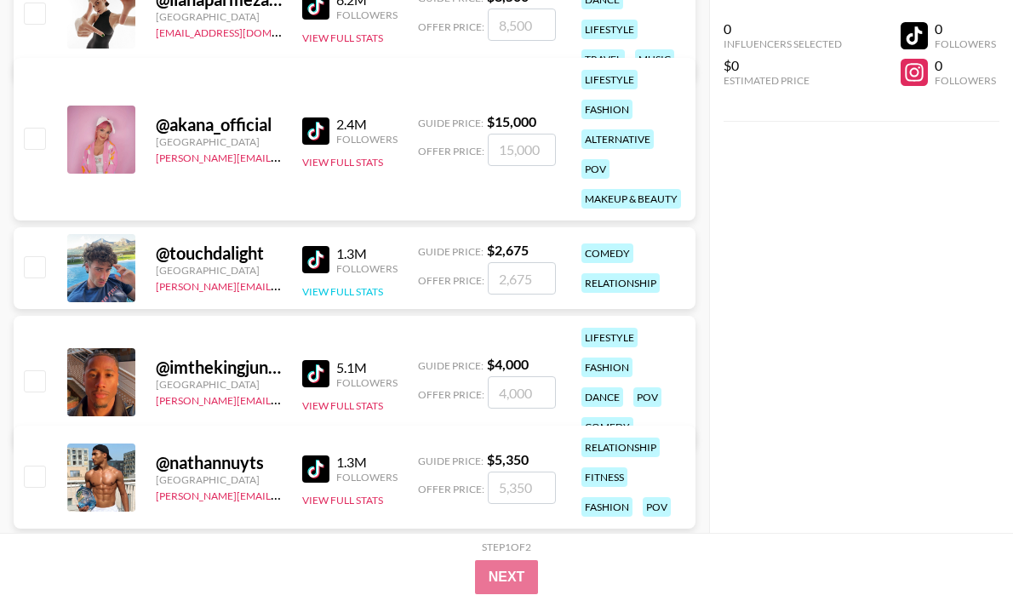
scroll to position [11440, 0]
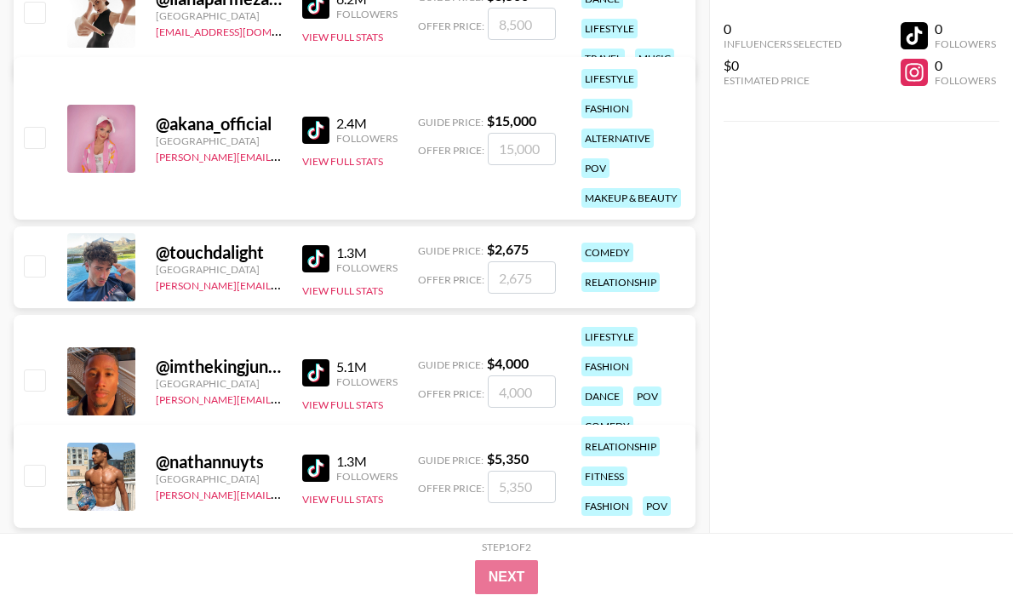
click at [316, 260] on img at bounding box center [315, 258] width 27 height 27
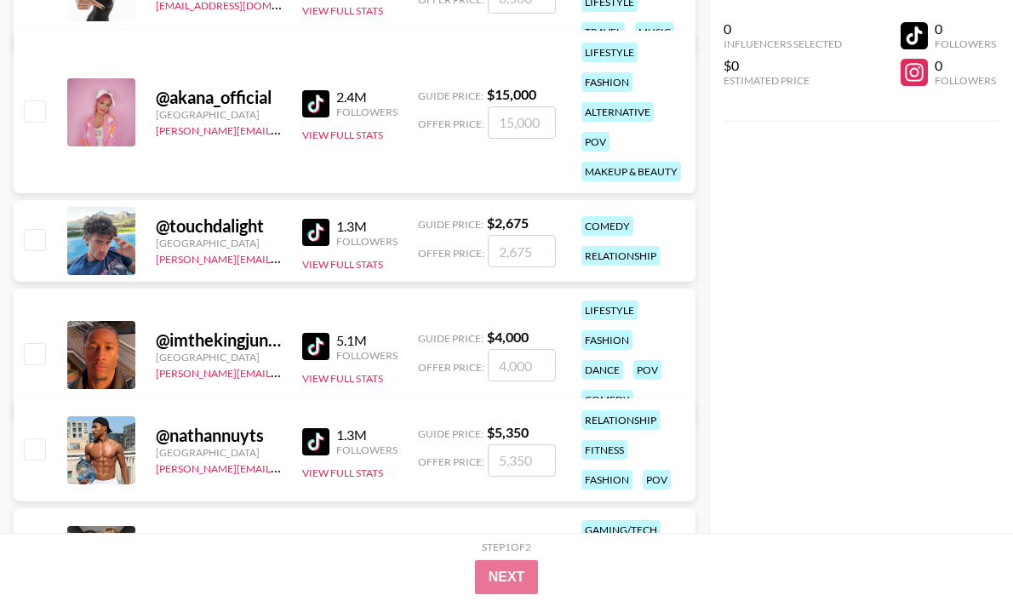
scroll to position [11490, 0]
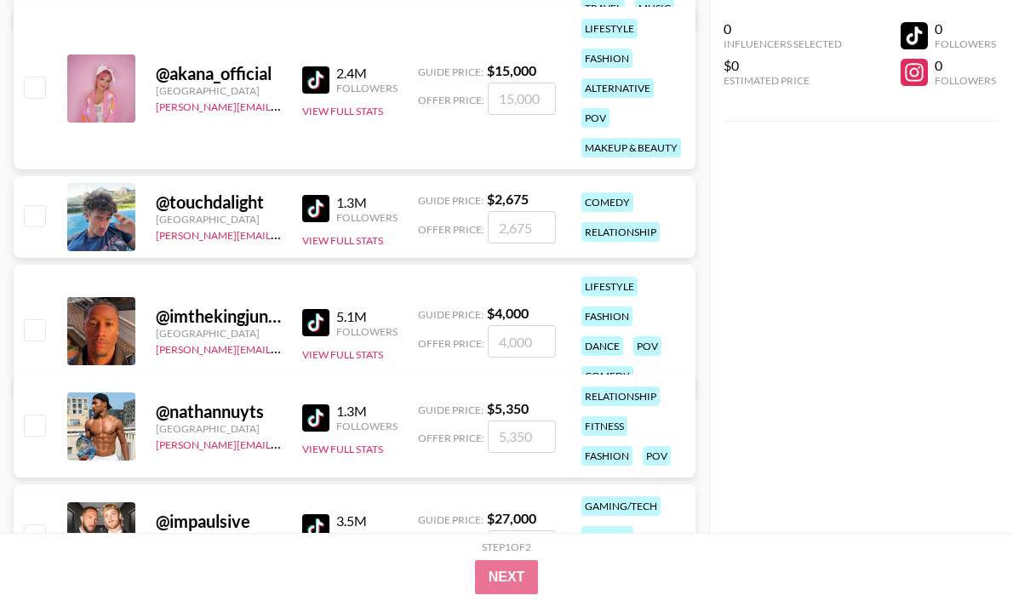
click at [321, 312] on img at bounding box center [315, 322] width 27 height 27
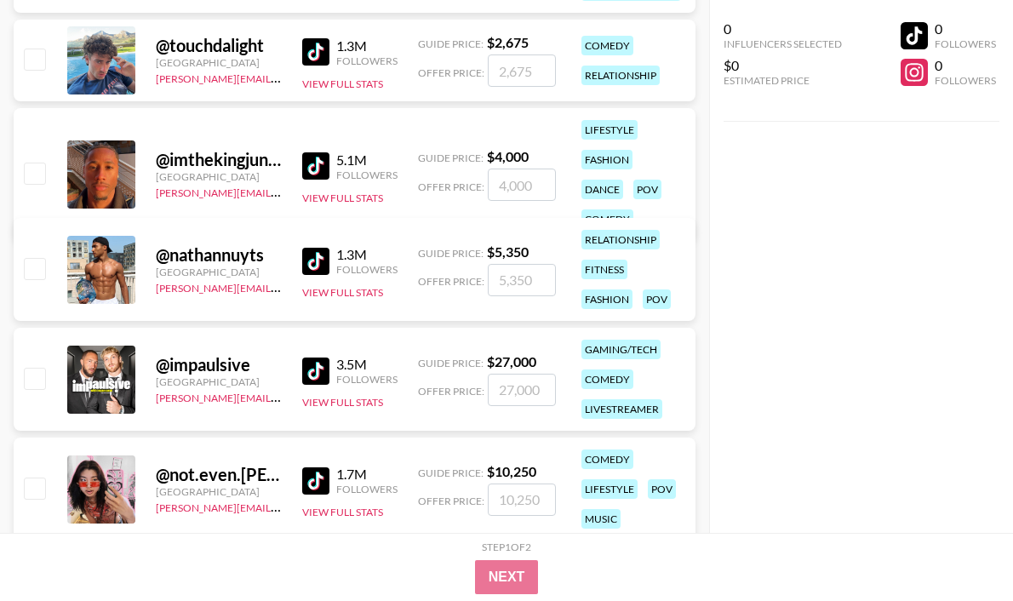
scroll to position [11658, 0]
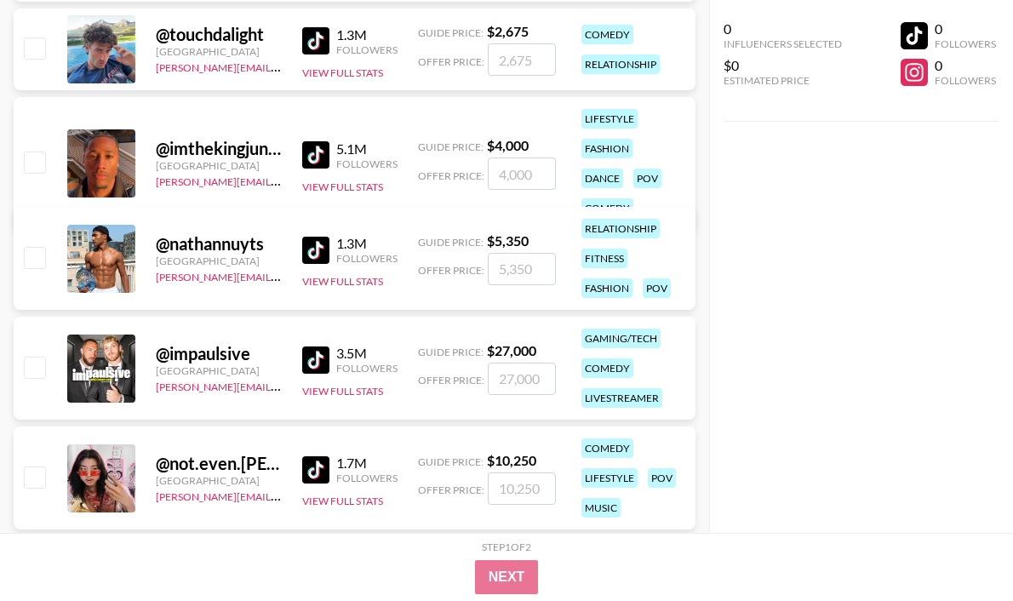
click at [313, 251] on img at bounding box center [315, 250] width 27 height 27
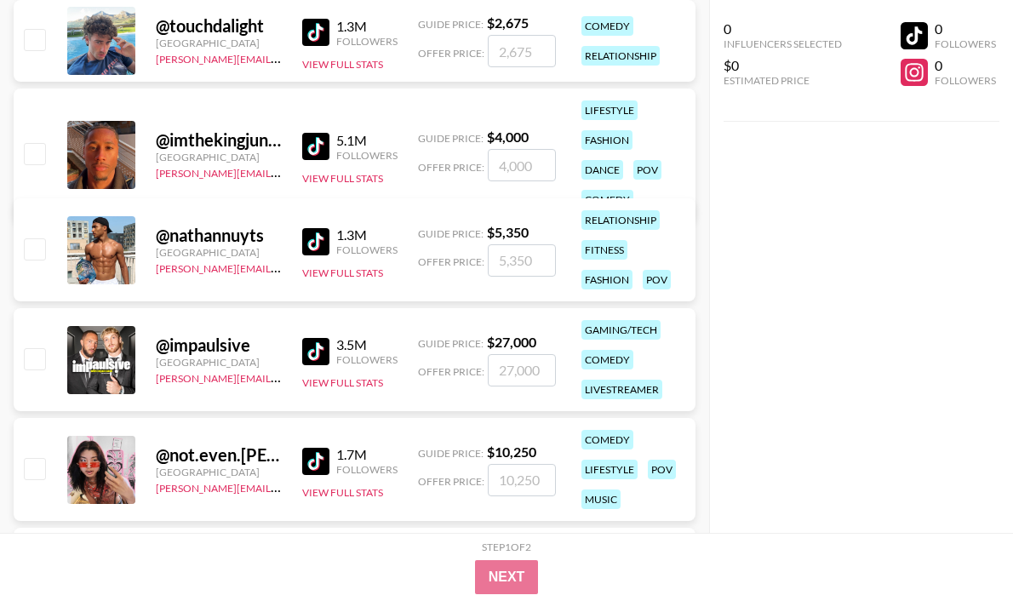
scroll to position [11679, 0]
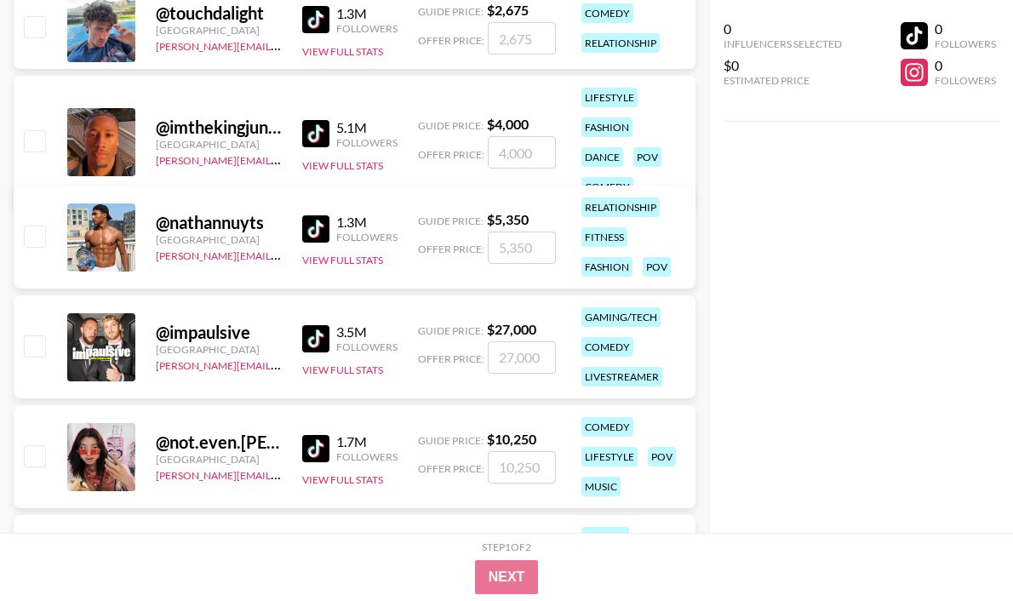
click at [318, 342] on img at bounding box center [315, 338] width 27 height 27
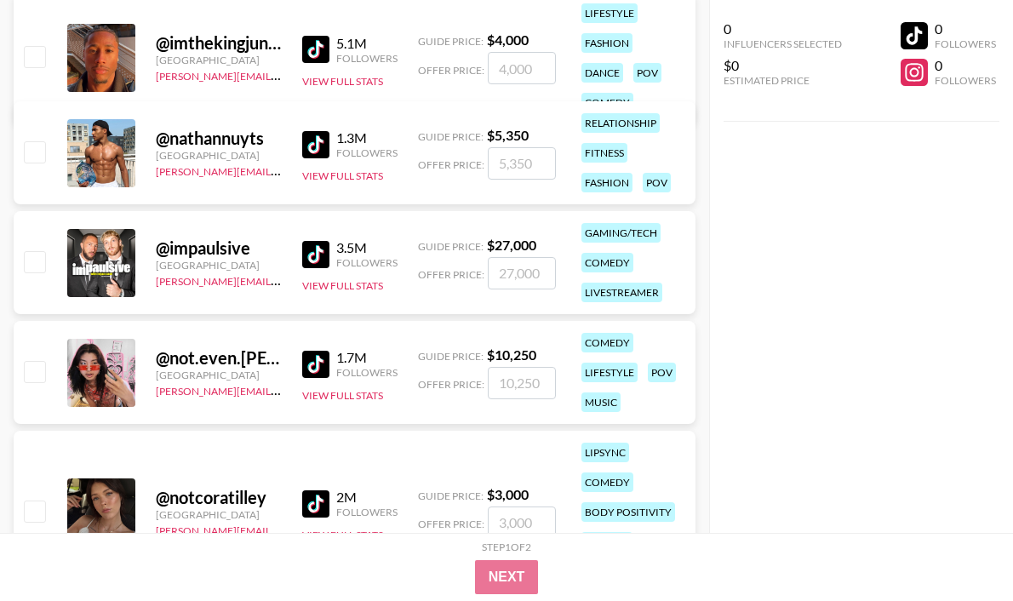
scroll to position [11986, 0]
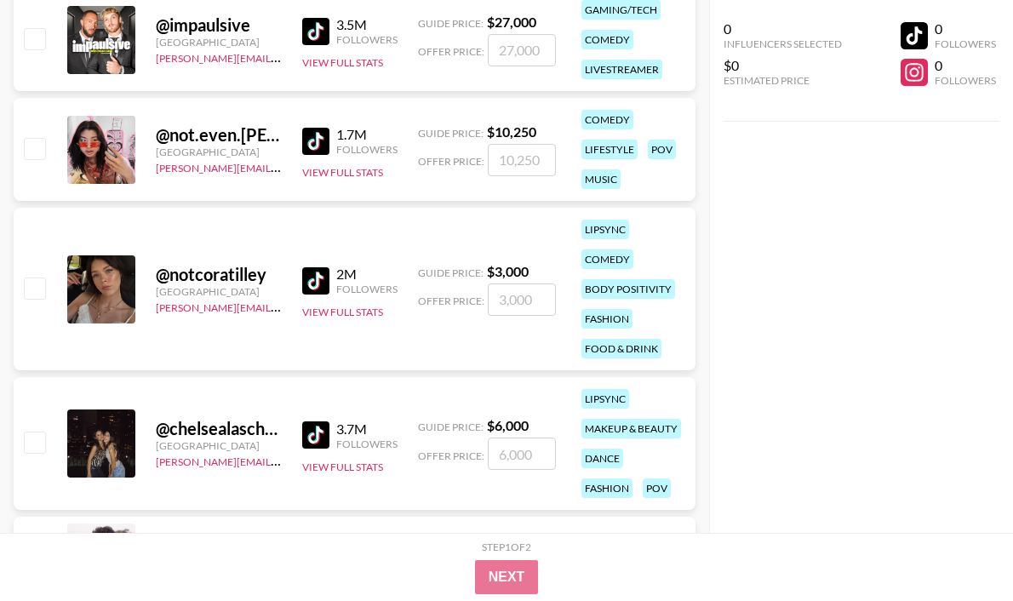
click at [319, 141] on img at bounding box center [315, 141] width 27 height 27
click at [316, 275] on img at bounding box center [315, 280] width 27 height 27
click at [315, 442] on img at bounding box center [315, 434] width 27 height 27
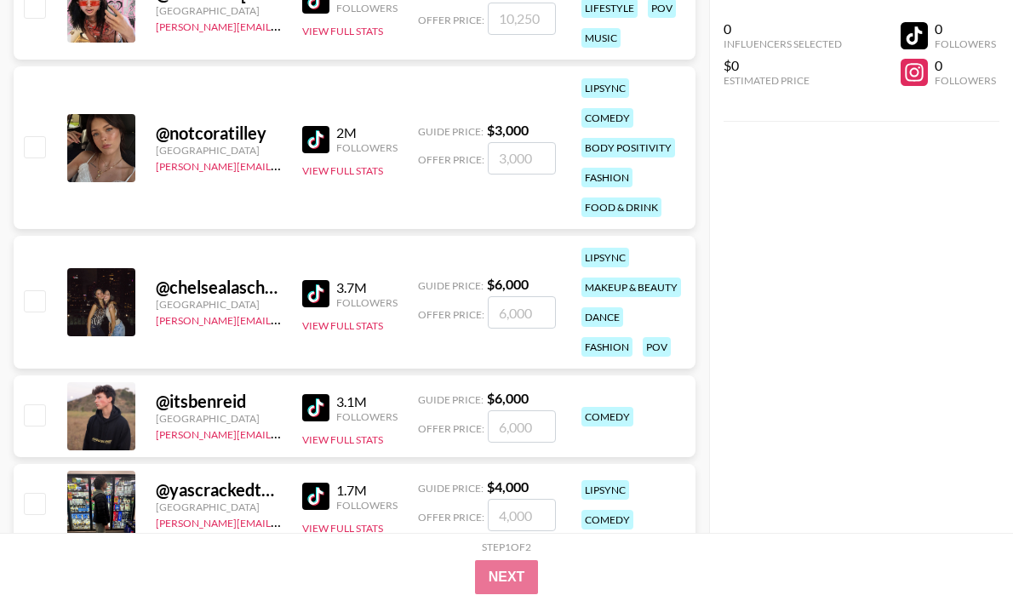
scroll to position [12444, 0]
